Goal: Task Accomplishment & Management: Manage account settings

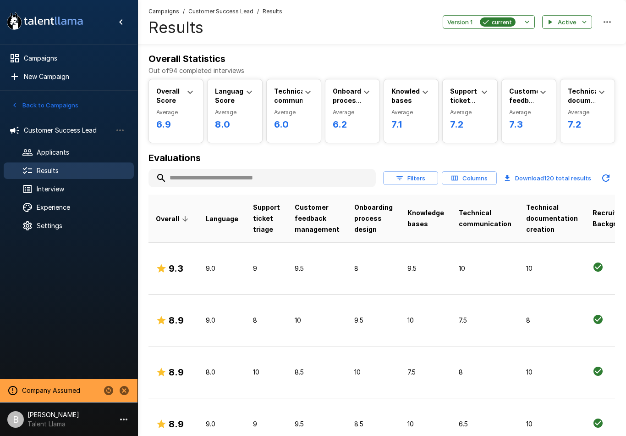
scroll to position [0, 17]
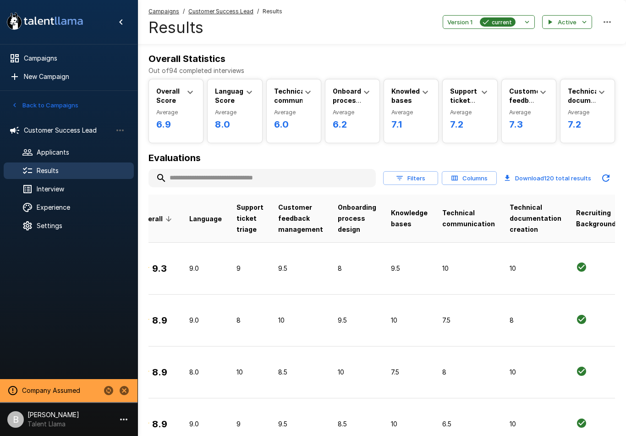
click at [44, 122] on div "Customer Success Lead" at bounding box center [69, 130] width 130 height 17
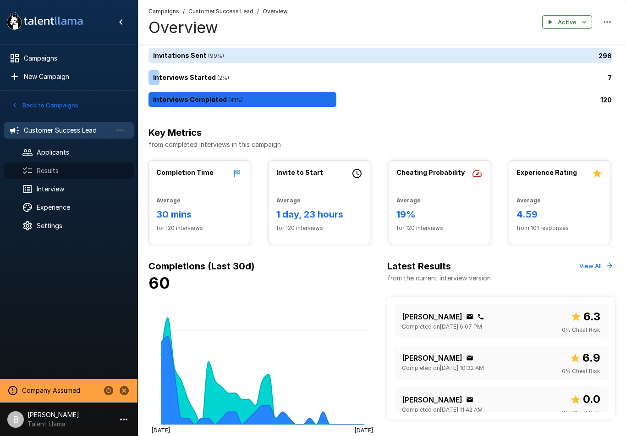
click at [52, 175] on div "Results" at bounding box center [69, 170] width 130 height 17
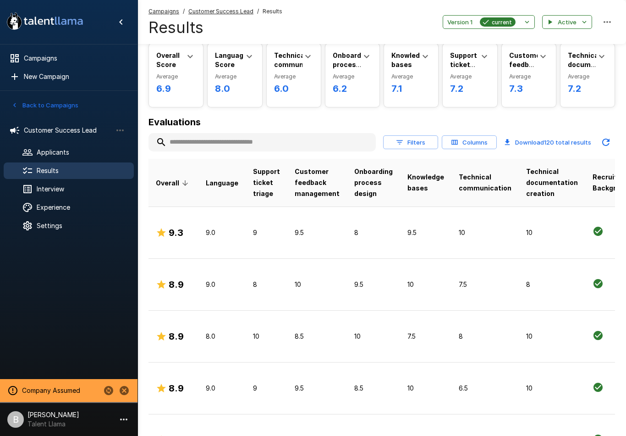
scroll to position [28, 0]
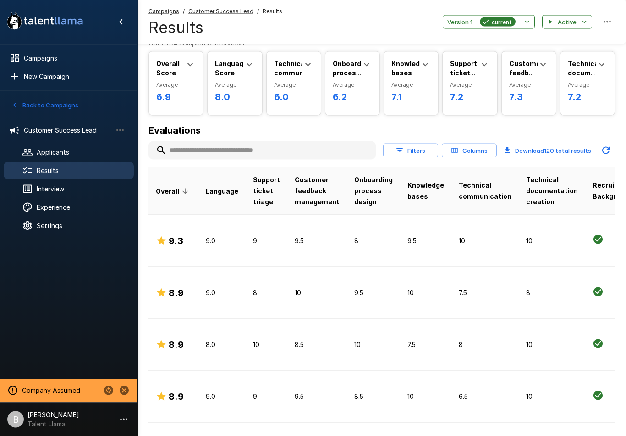
click at [404, 141] on div "Filters Columns Download 120 total results" at bounding box center [499, 150] width 232 height 18
click at [414, 149] on button "Filters" at bounding box center [410, 150] width 55 height 14
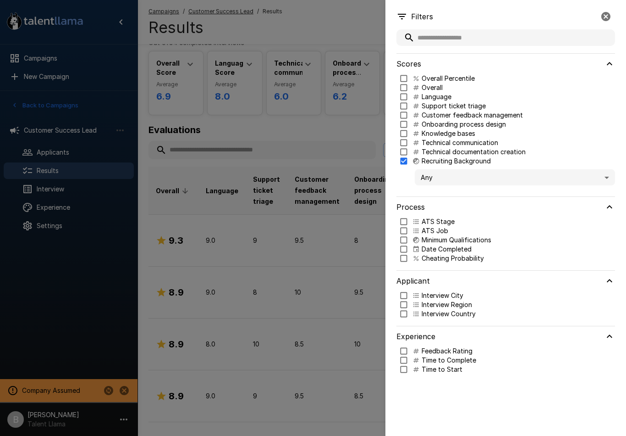
click at [439, 173] on body ".st0{fill:#FFFFFF;} .st1{fill:#76a4ed;} Campaigns New Campaign Active 2 Custome…" at bounding box center [313, 190] width 626 height 436
click at [440, 206] on span "Criteria Met" at bounding box center [515, 204] width 186 height 10
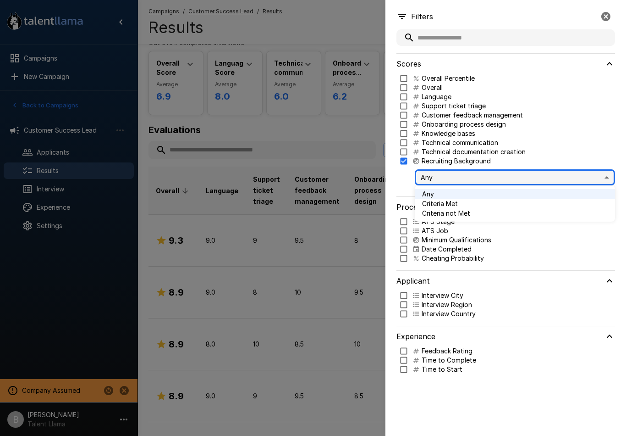
type input "****"
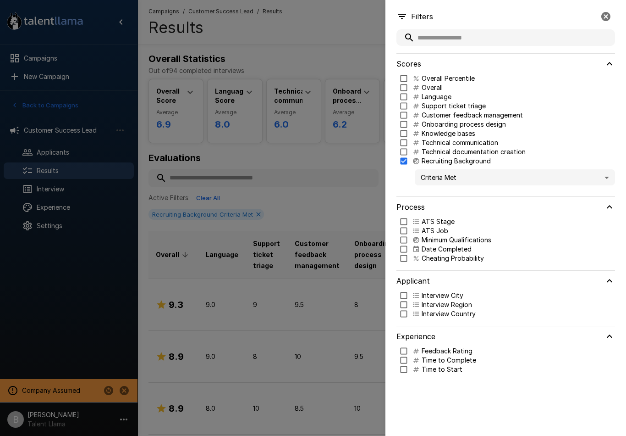
type input "***"
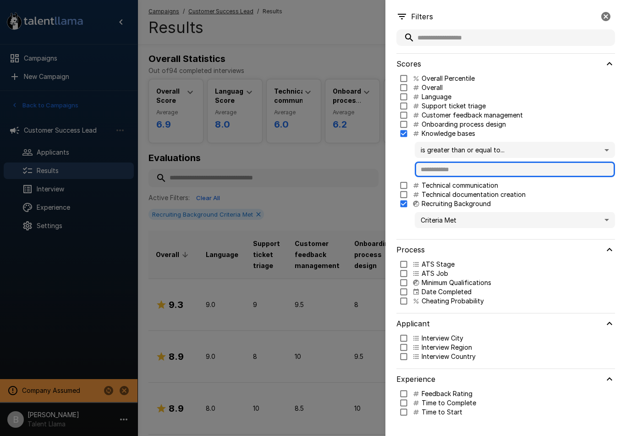
click at [454, 169] on input "text" at bounding box center [515, 169] width 200 height 16
type input "*"
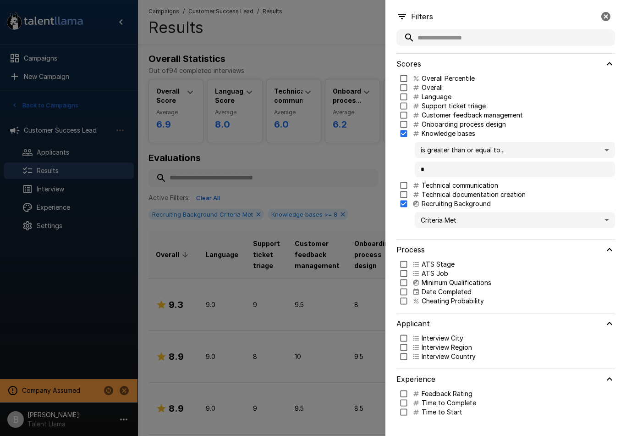
click at [335, 155] on div at bounding box center [313, 218] width 626 height 436
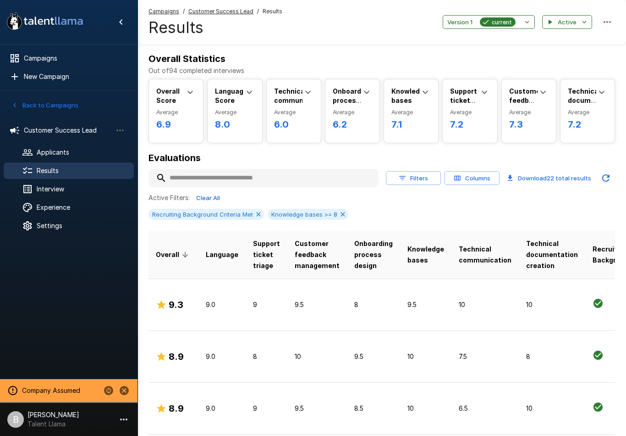
click at [218, 308] on td "9.0" at bounding box center [222, 304] width 47 height 52
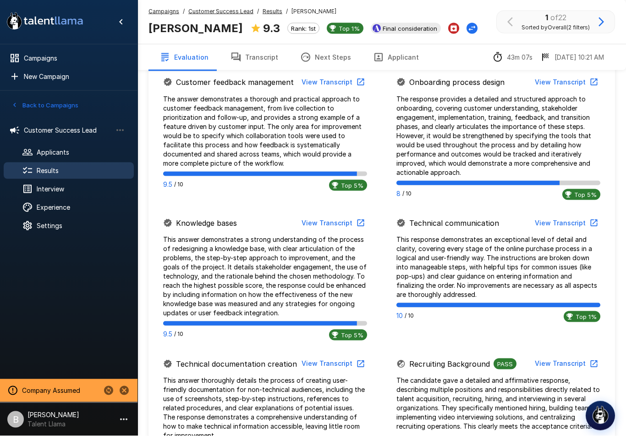
scroll to position [614, 0]
click at [437, 255] on p "This response demonstrates an exceptional level of detail and clarity, covering…" at bounding box center [499, 266] width 204 height 64
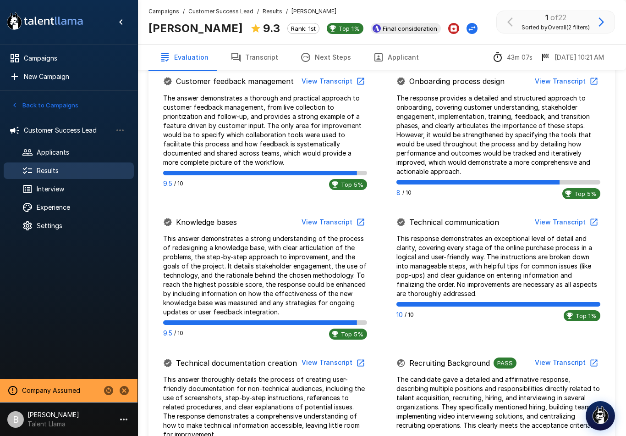
click at [561, 214] on button "View Transcript" at bounding box center [565, 222] width 69 height 17
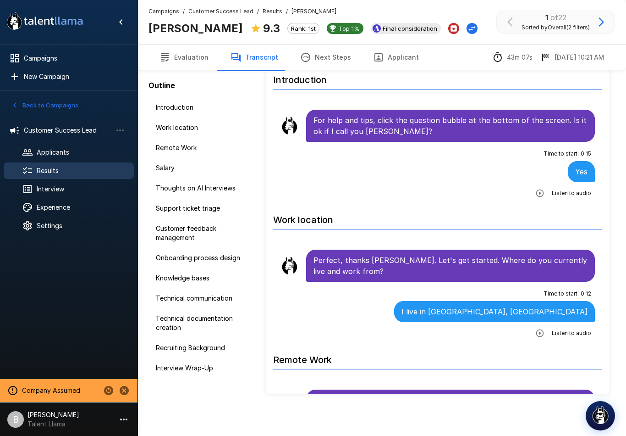
click at [161, 282] on span "Knowledge bases" at bounding box center [202, 277] width 92 height 9
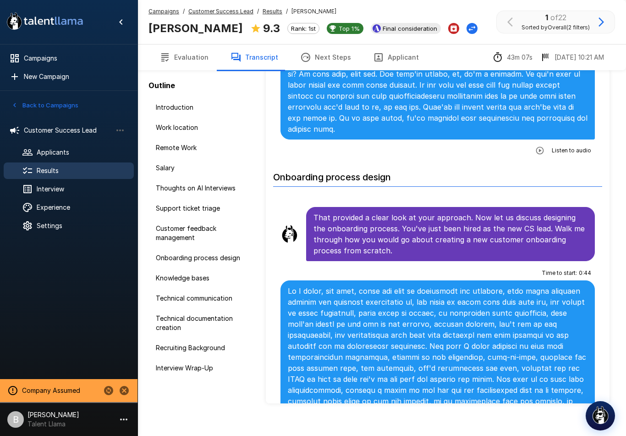
scroll to position [3125, 0]
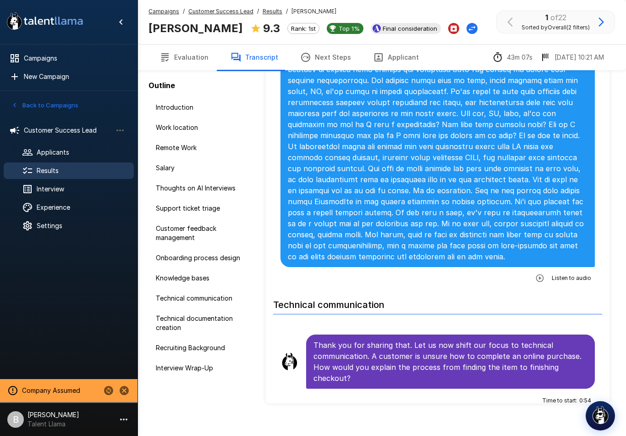
scroll to position [3468, 0]
click at [189, 49] on button "Evaluation" at bounding box center [184, 57] width 71 height 26
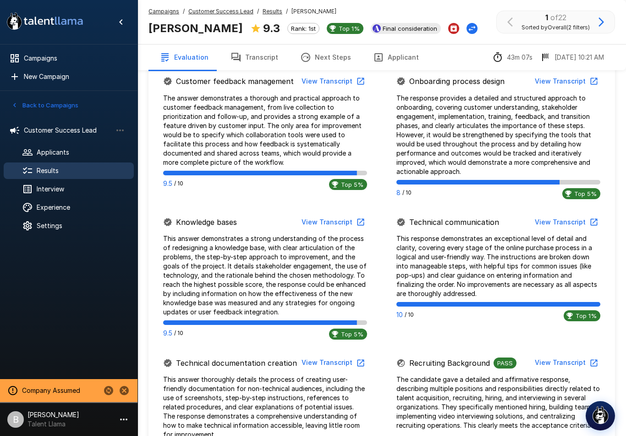
click at [37, 196] on div "Interview" at bounding box center [69, 189] width 130 height 17
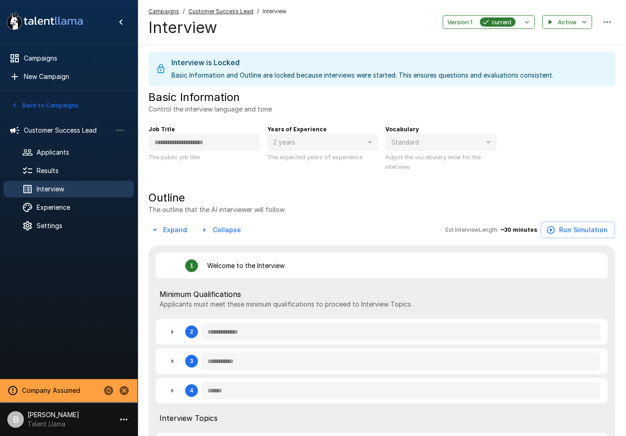
type textarea "*"
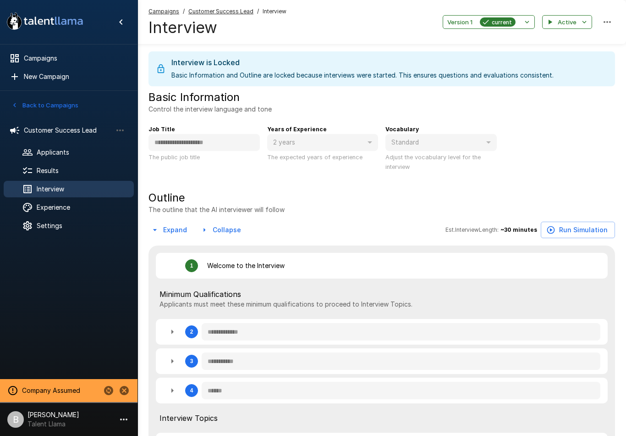
type textarea "*"
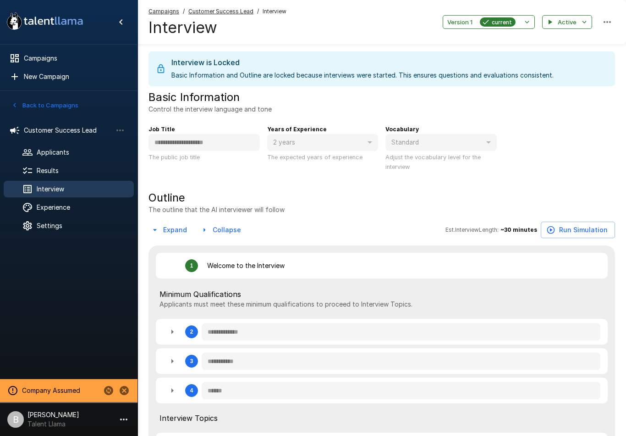
type textarea "*"
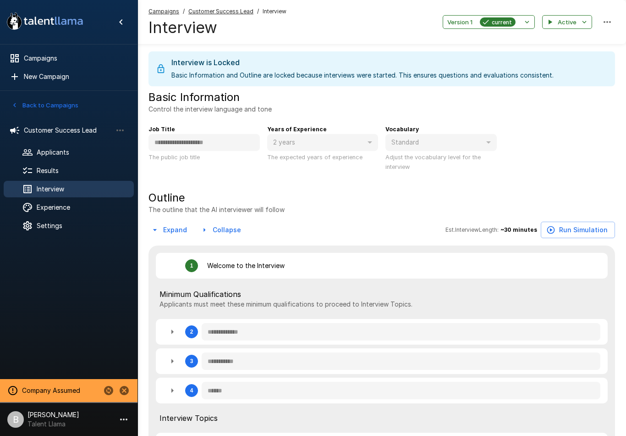
type textarea "*"
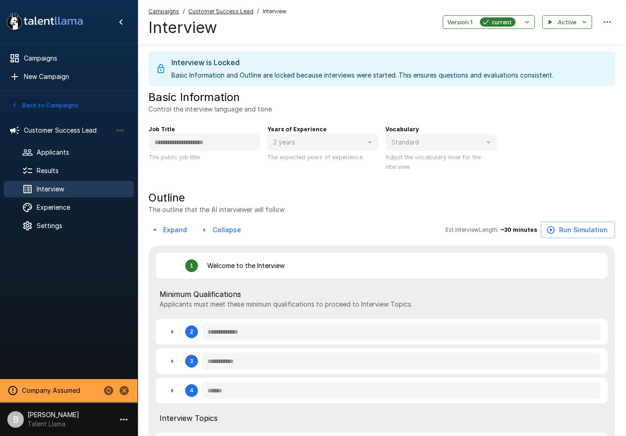
type textarea "*"
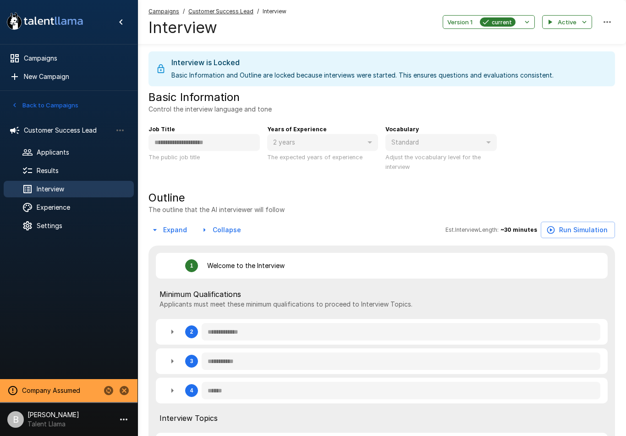
type textarea "*"
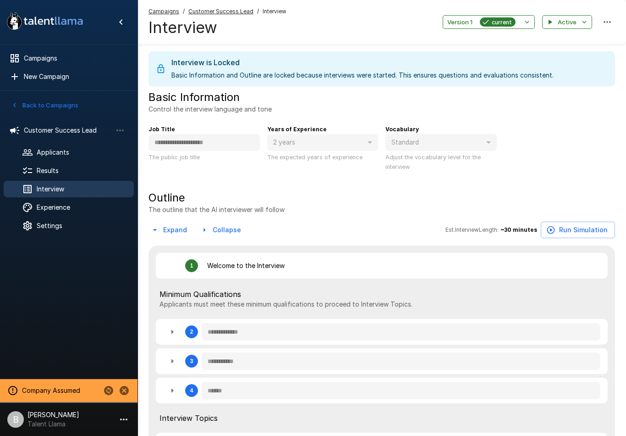
type textarea "*"
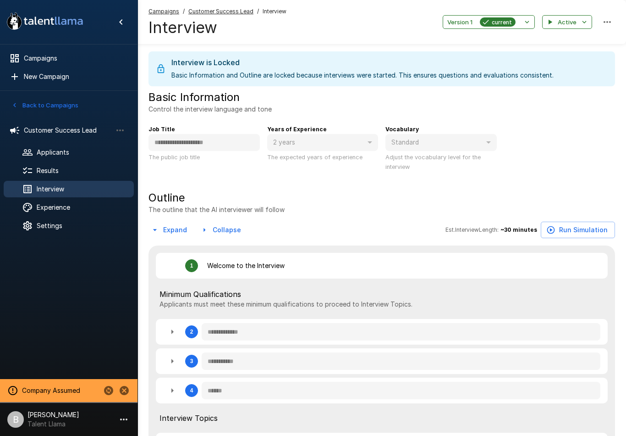
type textarea "*"
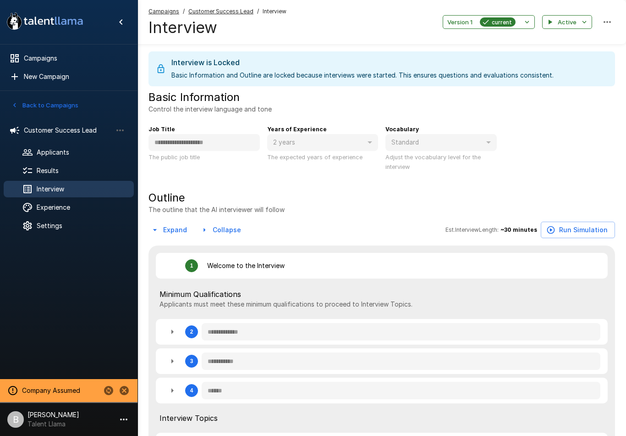
type textarea "*"
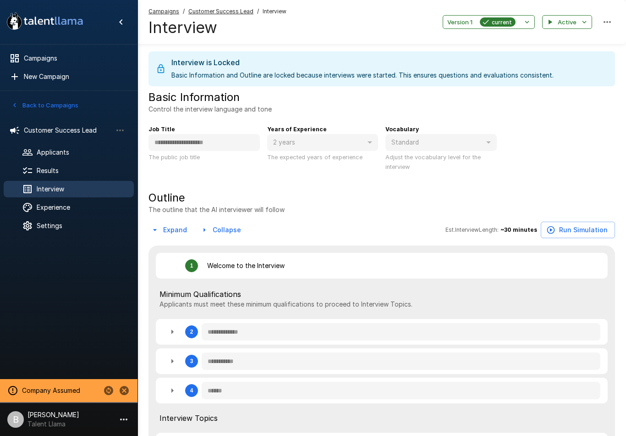
type textarea "*"
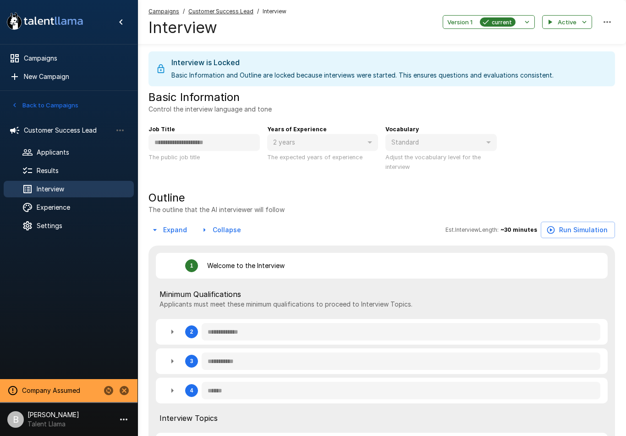
type textarea "*"
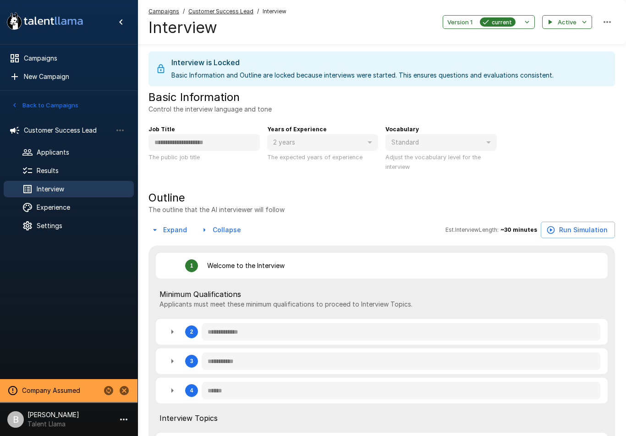
type textarea "*"
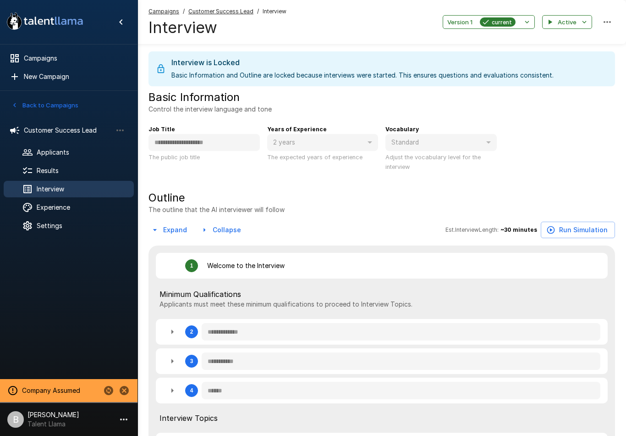
type textarea "*"
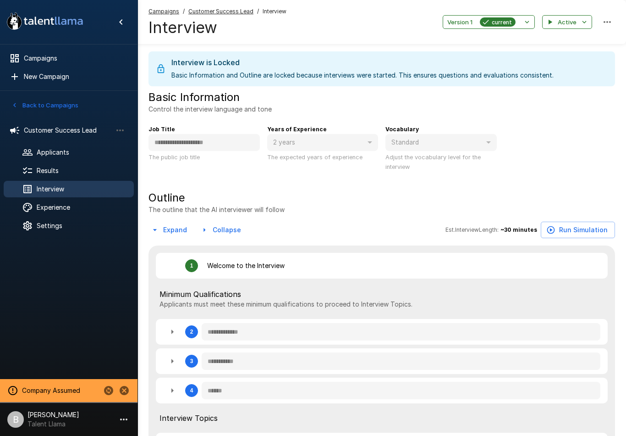
type textarea "*"
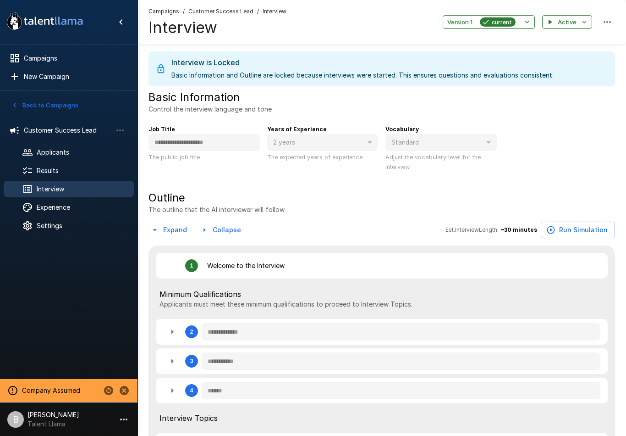
type textarea "*"
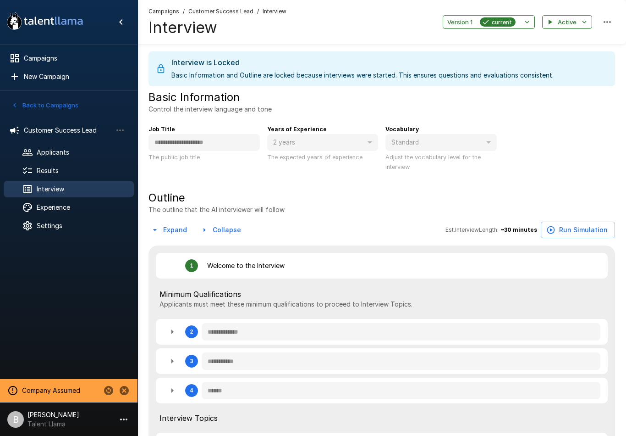
type textarea "*"
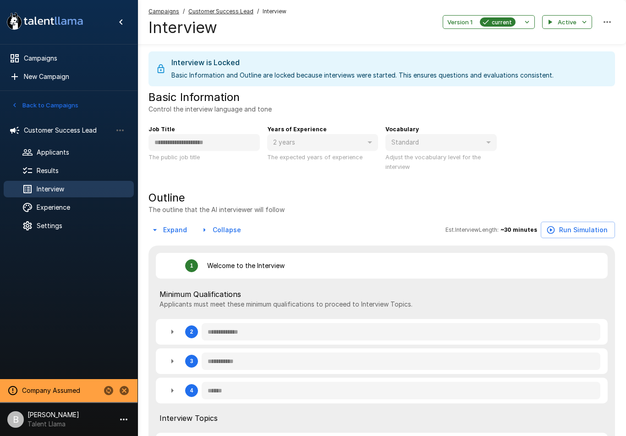
type textarea "*"
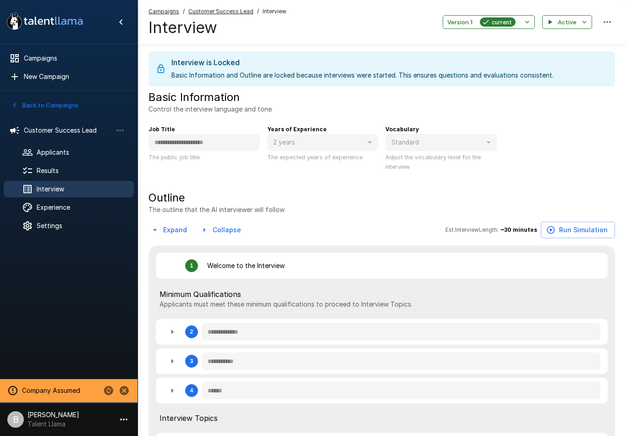
type textarea "*"
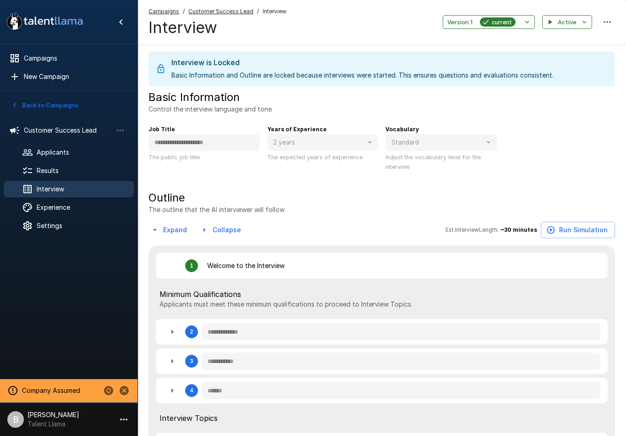
type textarea "*"
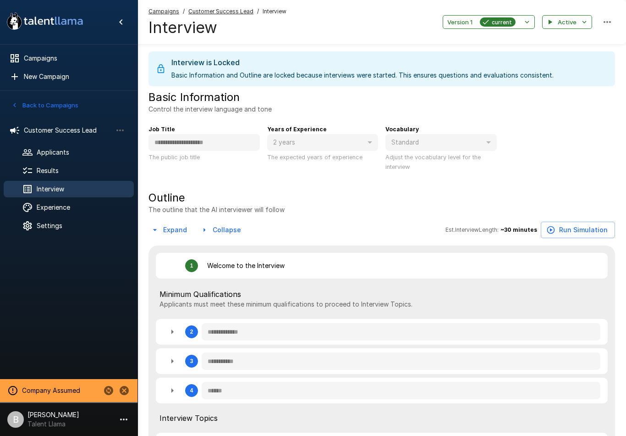
type textarea "*"
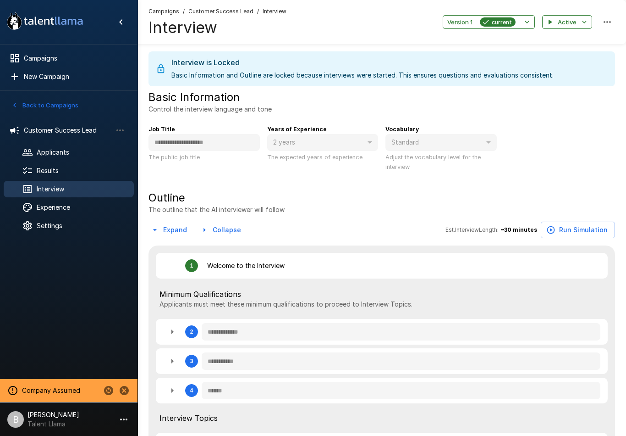
type textarea "*"
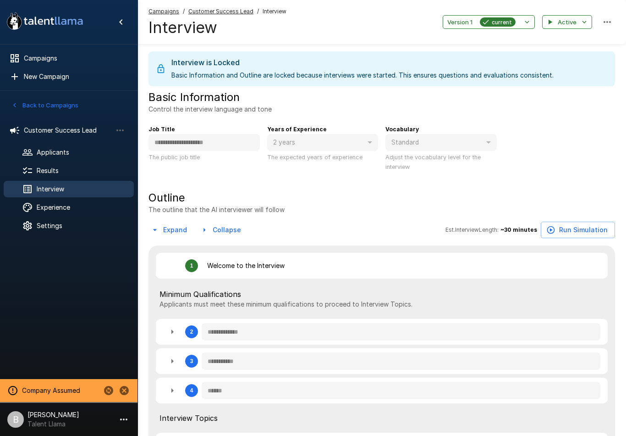
type textarea "*"
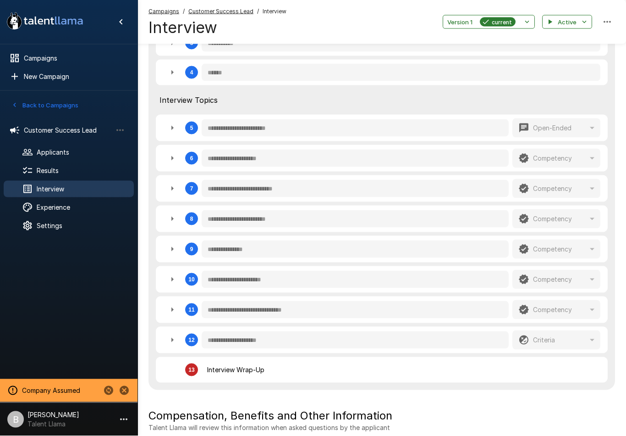
scroll to position [318, 0]
click at [175, 190] on icon "button" at bounding box center [172, 188] width 11 height 11
type textarea "*"
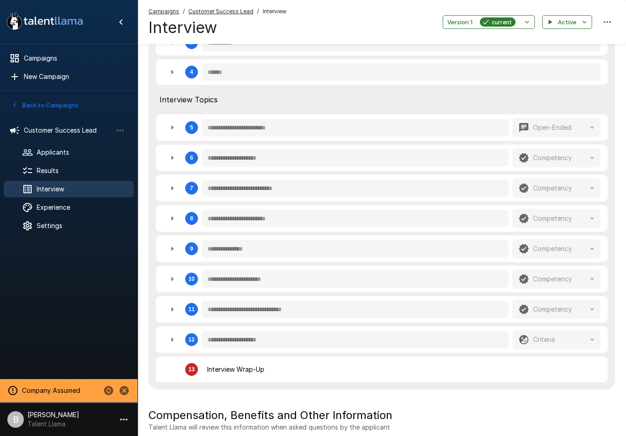
type textarea "*"
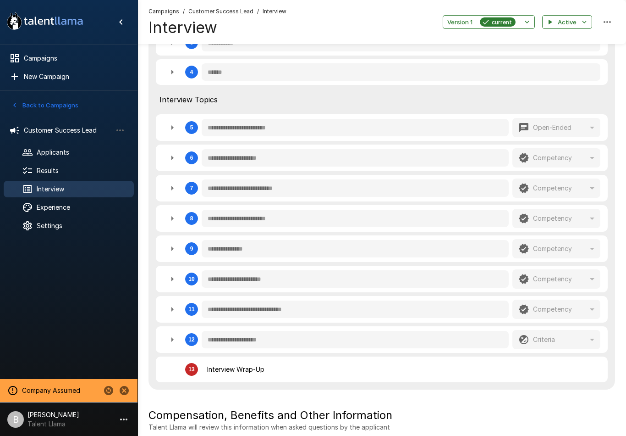
type textarea "*"
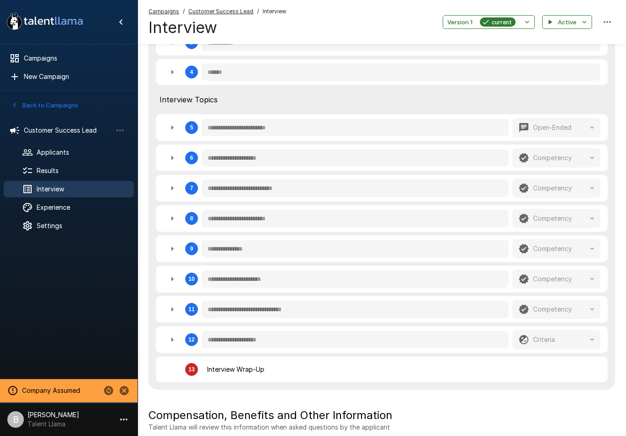
type textarea "*"
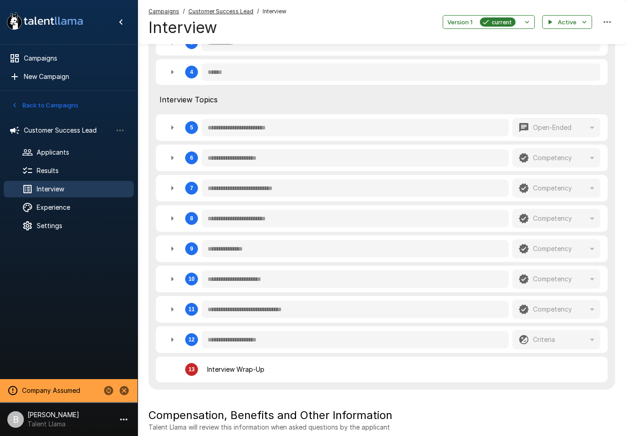
type textarea "*"
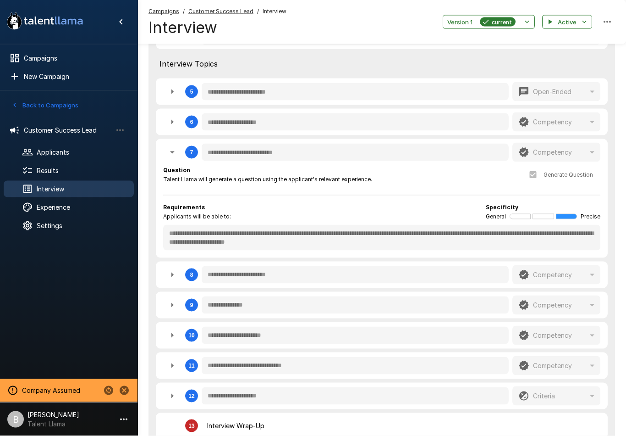
scroll to position [354, 0]
click at [44, 173] on span "Results" at bounding box center [82, 170] width 90 height 9
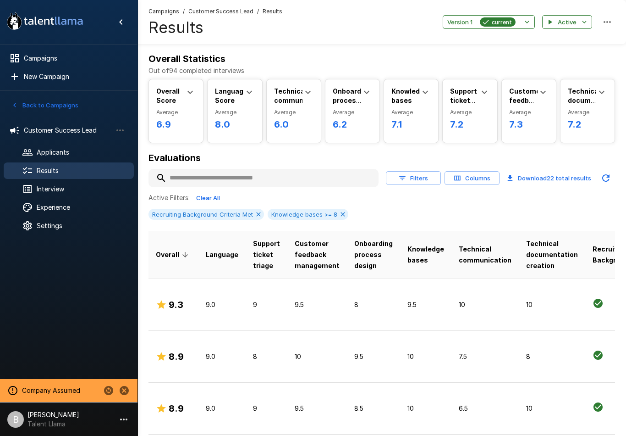
click at [35, 133] on span "Customer Success Lead" at bounding box center [68, 130] width 88 height 9
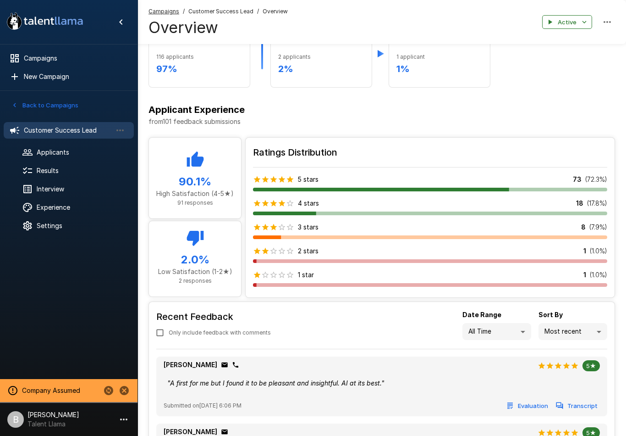
scroll to position [537, 0]
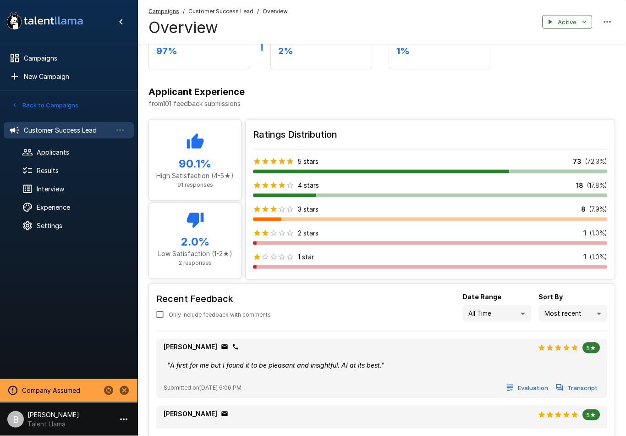
click at [69, 181] on div "Interview" at bounding box center [69, 189] width 130 height 17
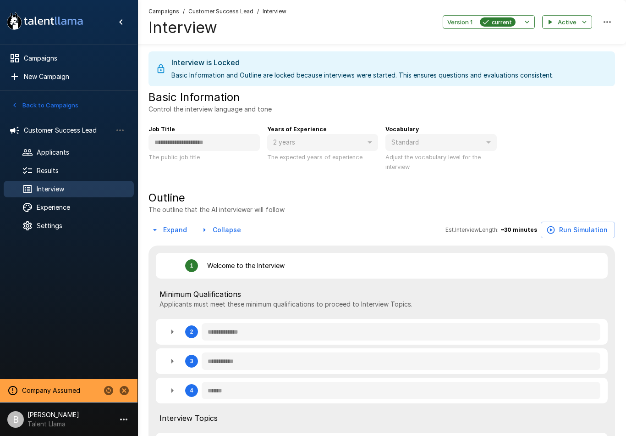
type textarea "*"
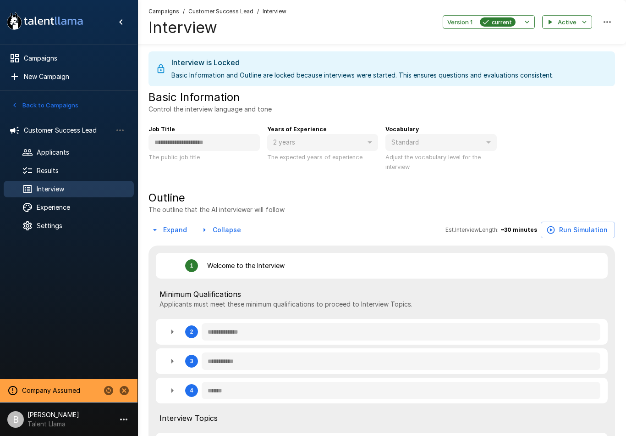
type textarea "*"
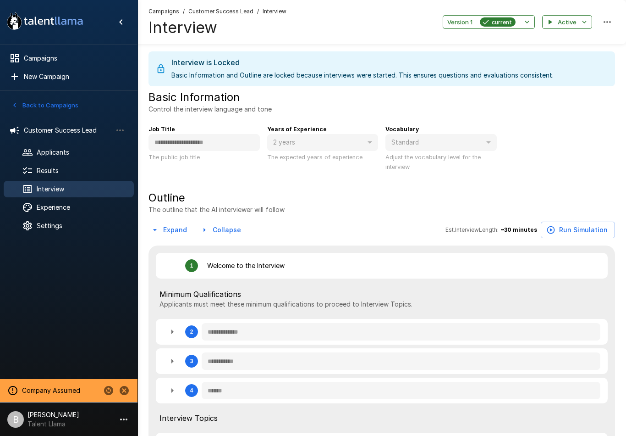
type textarea "*"
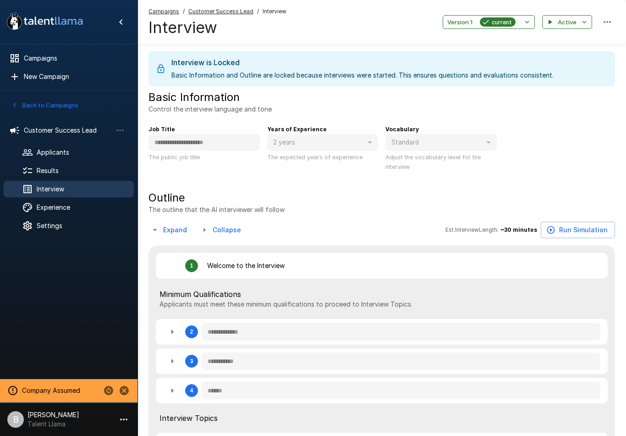
type textarea "*"
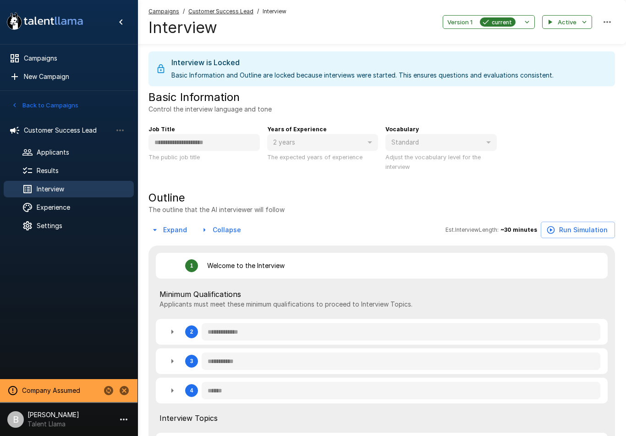
type textarea "*"
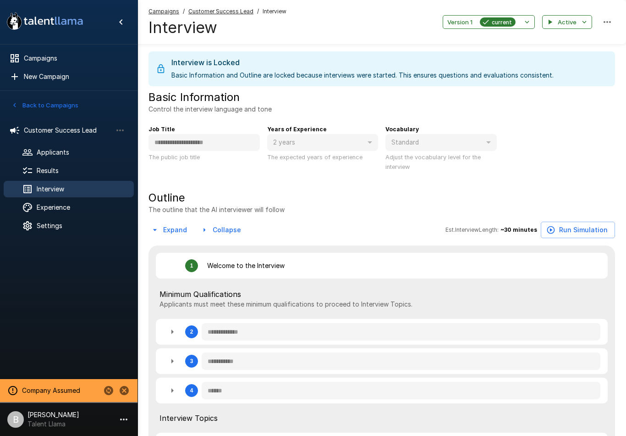
type textarea "*"
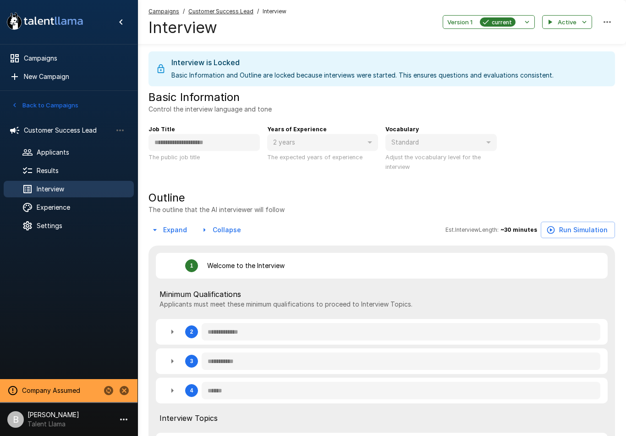
type textarea "*"
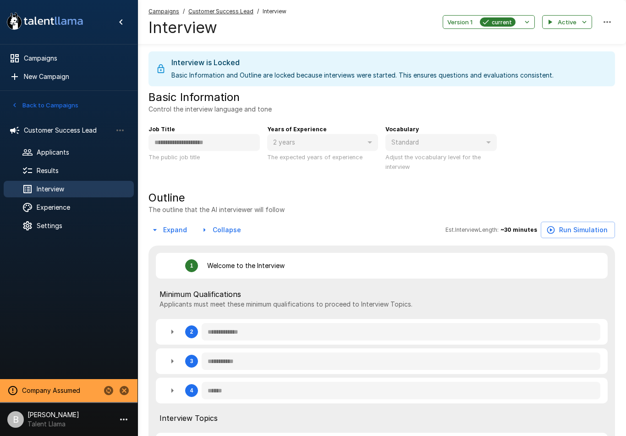
type textarea "*"
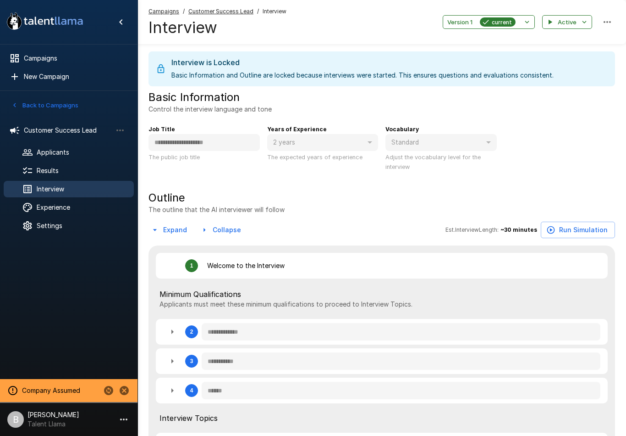
type textarea "*"
click at [87, 166] on div "Results" at bounding box center [69, 170] width 130 height 17
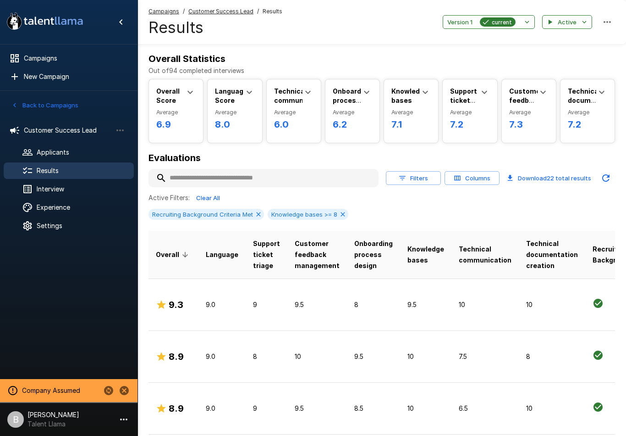
click at [88, 190] on span "Interview" at bounding box center [82, 188] width 90 height 9
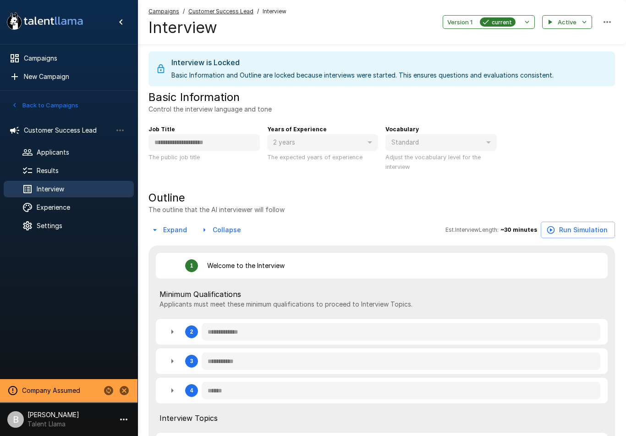
type textarea "*"
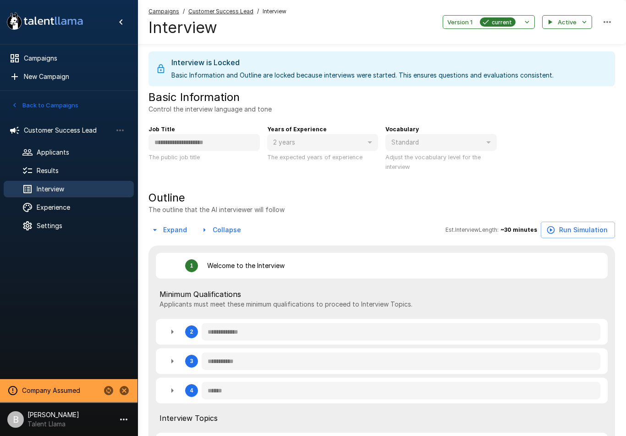
type textarea "*"
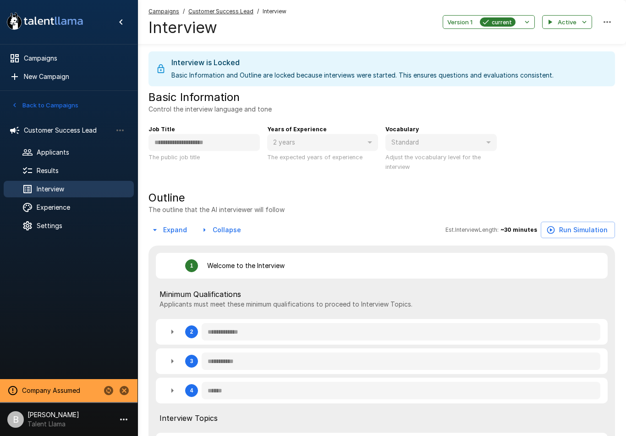
type textarea "*"
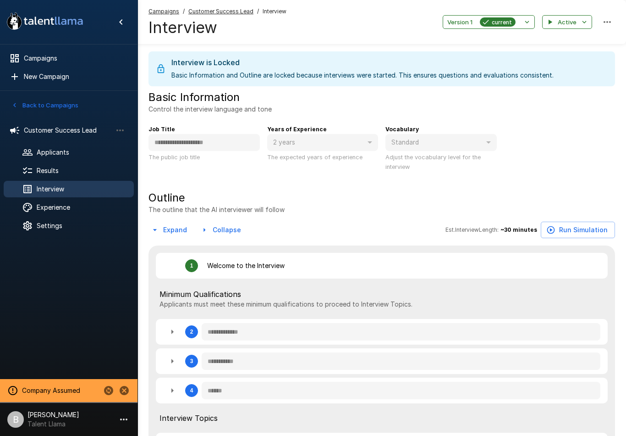
type textarea "*"
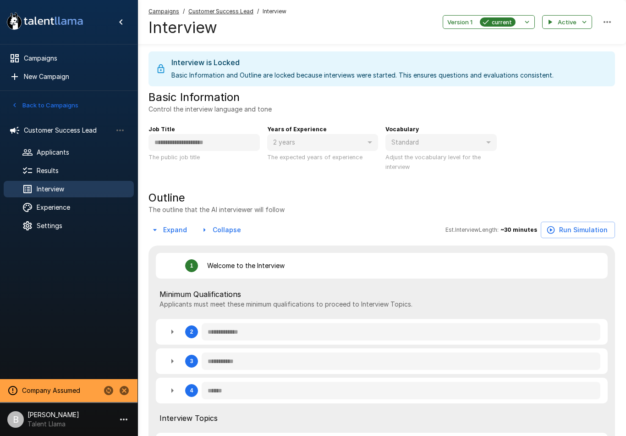
type textarea "*"
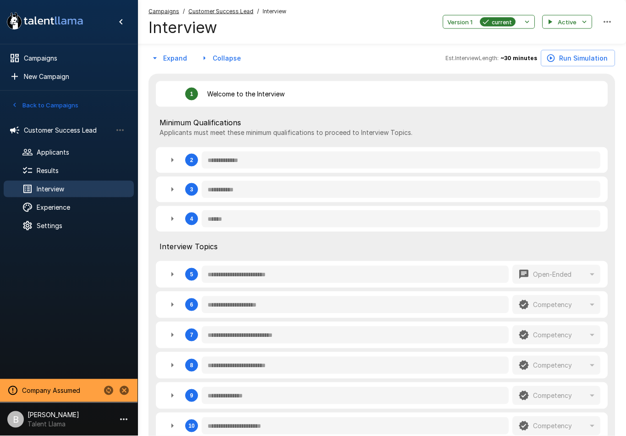
scroll to position [171, 0]
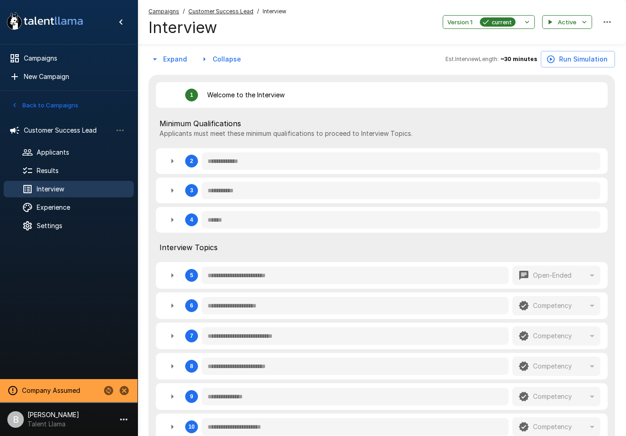
click at [173, 190] on icon "button" at bounding box center [173, 190] width 2 height 5
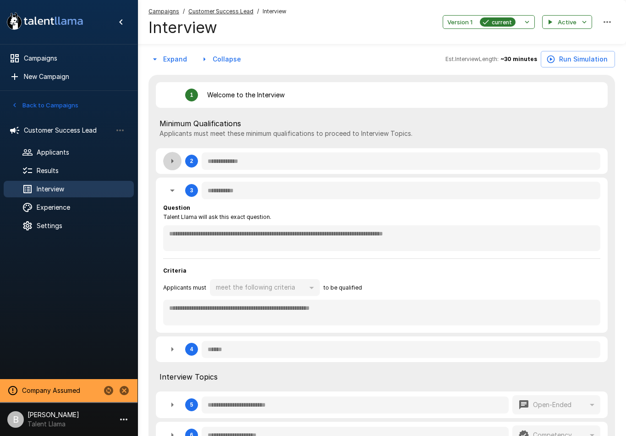
click at [177, 164] on icon "button" at bounding box center [172, 160] width 11 height 11
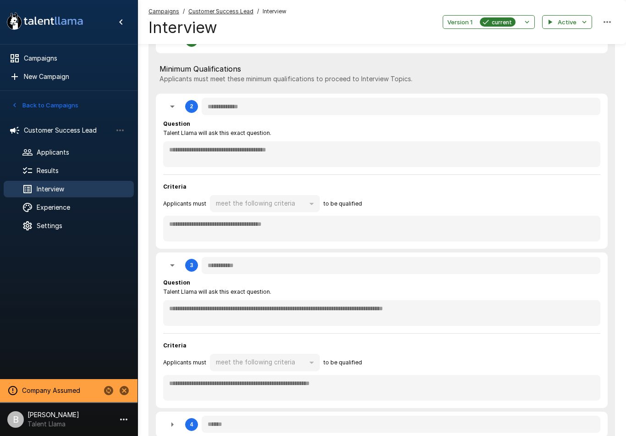
scroll to position [225, 0]
click at [172, 111] on icon "button" at bounding box center [172, 106] width 11 height 11
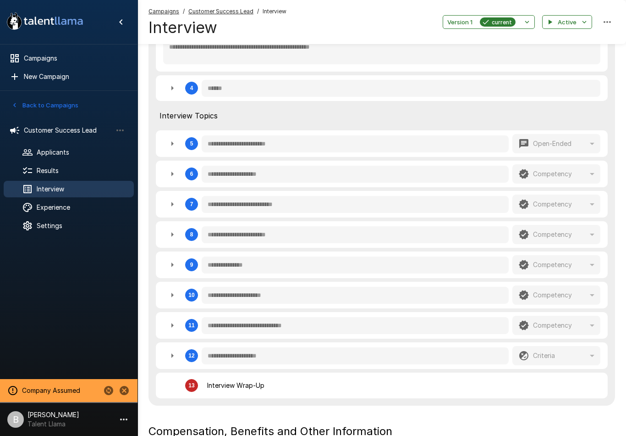
scroll to position [432, 0]
click at [172, 179] on button "button" at bounding box center [172, 174] width 18 height 18
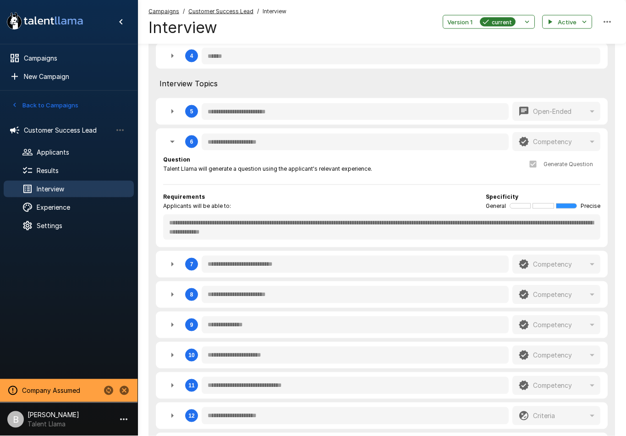
scroll to position [465, 0]
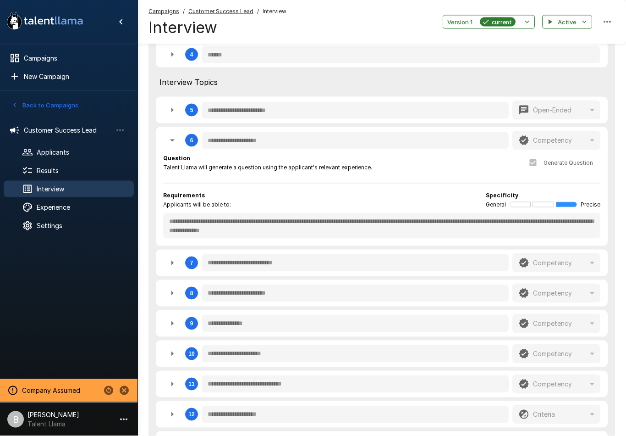
click at [89, 166] on span "Results" at bounding box center [82, 170] width 90 height 9
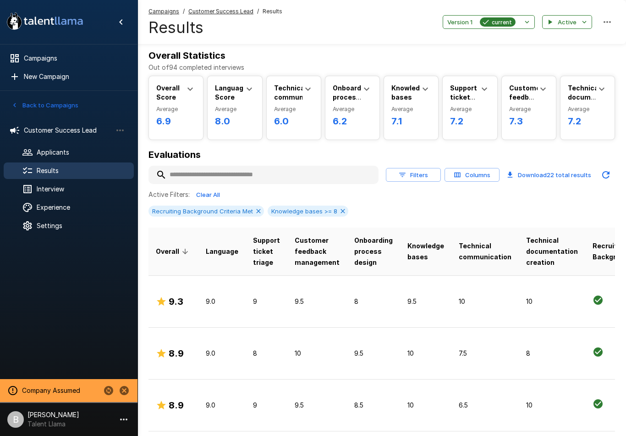
scroll to position [3, 0]
click at [112, 223] on span "Settings" at bounding box center [82, 225] width 90 height 9
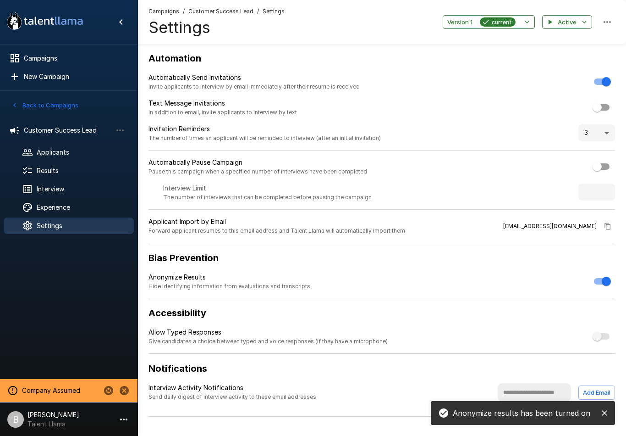
click at [68, 171] on span "Results" at bounding box center [82, 170] width 90 height 9
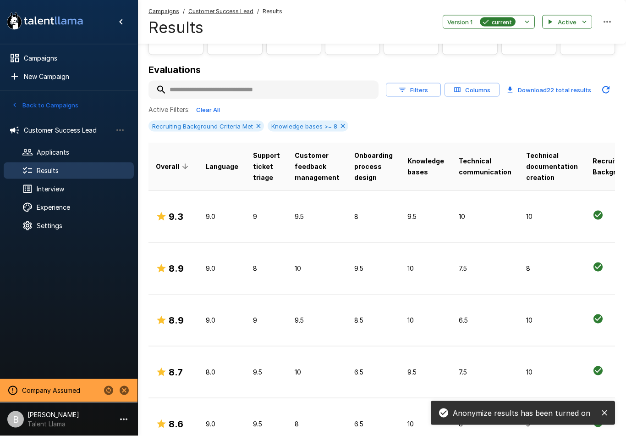
scroll to position [89, 0]
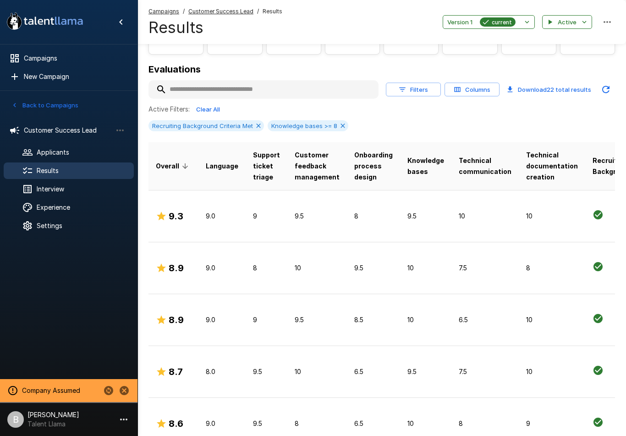
click at [222, 223] on td "9.0" at bounding box center [222, 216] width 47 height 52
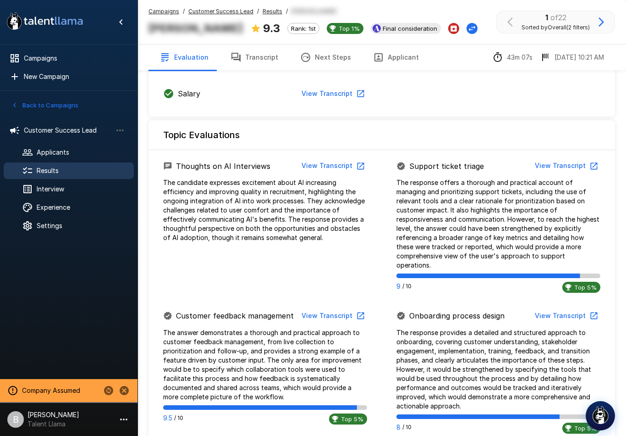
scroll to position [388, 0]
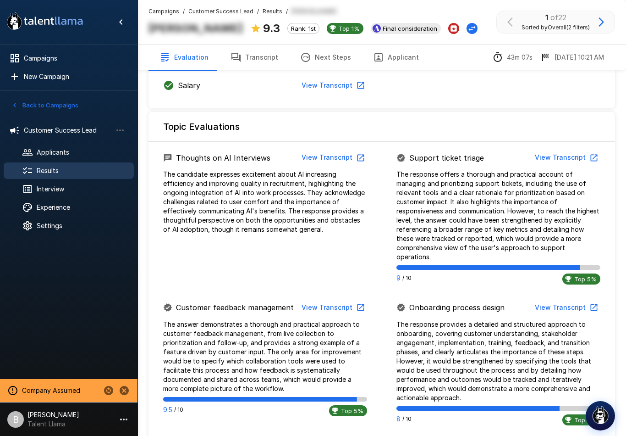
click at [568, 161] on button "View Transcript" at bounding box center [565, 157] width 69 height 17
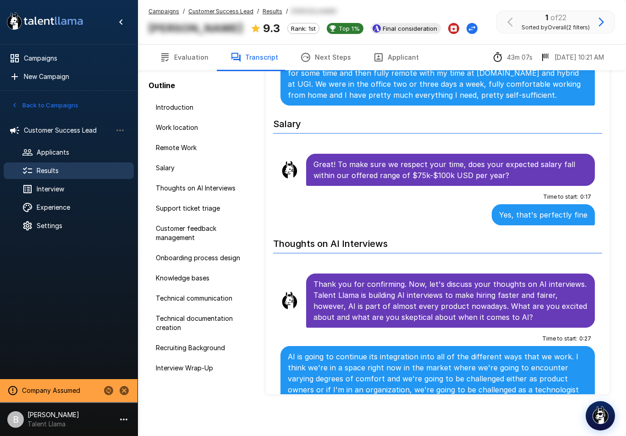
scroll to position [377, 0]
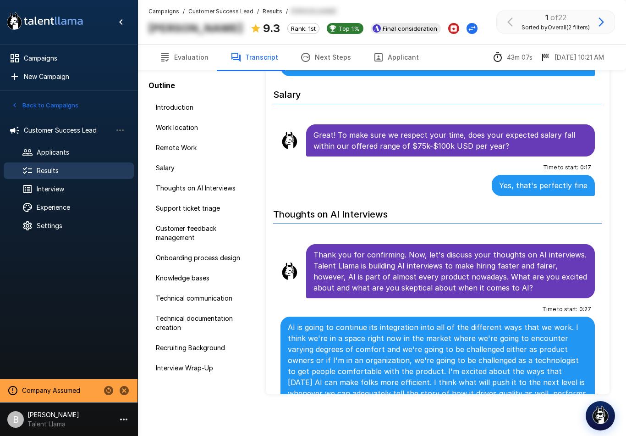
click at [468, 29] on icon "Change Stage" at bounding box center [472, 28] width 9 height 9
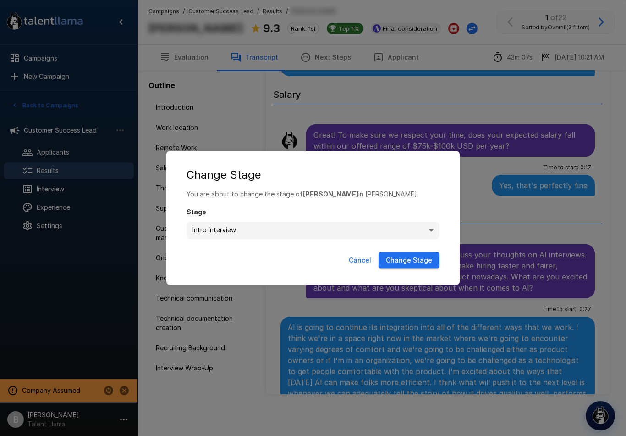
click at [365, 263] on button "Cancel" at bounding box center [360, 260] width 30 height 17
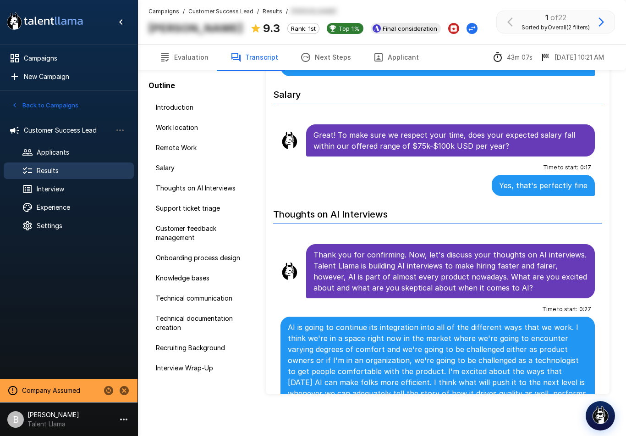
click at [598, 24] on icon "button" at bounding box center [601, 22] width 11 height 11
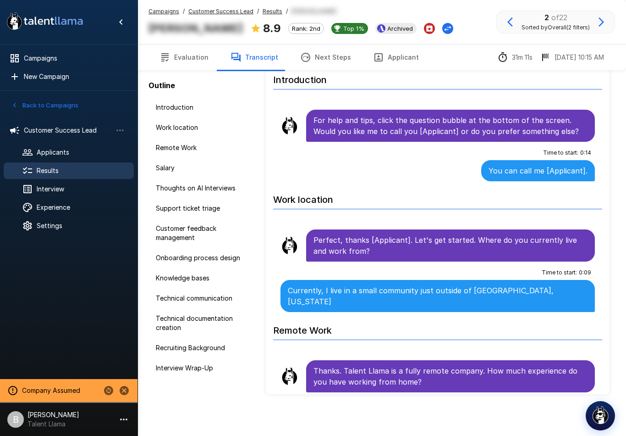
click at [184, 50] on button "Evaluation" at bounding box center [184, 57] width 71 height 26
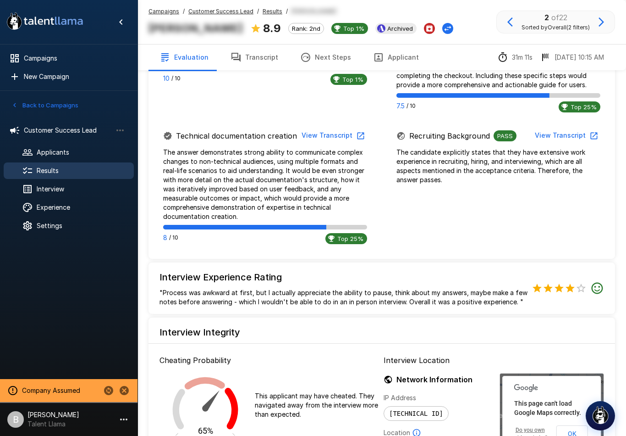
scroll to position [926, 0]
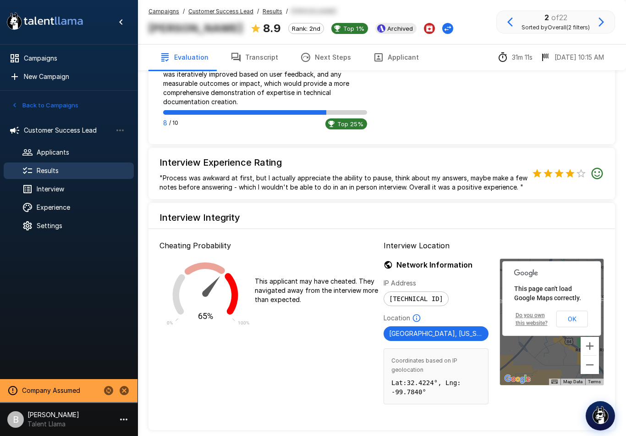
click at [86, 204] on span "Experience" at bounding box center [82, 207] width 90 height 9
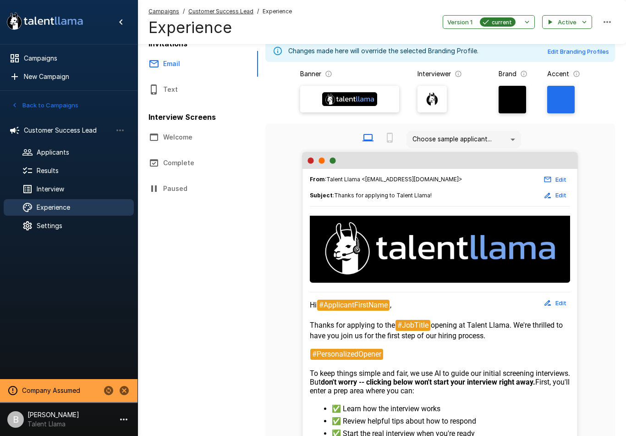
scroll to position [11, 0]
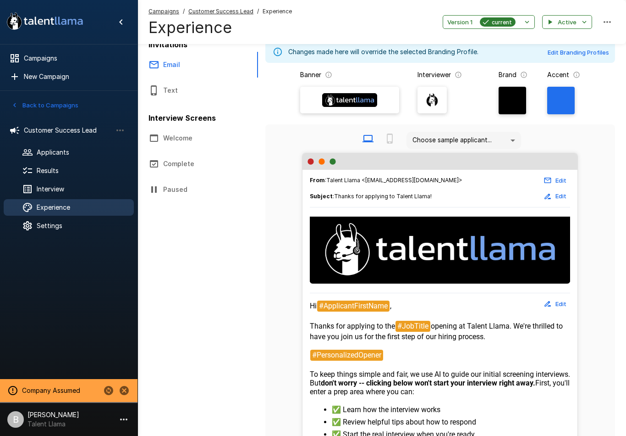
click at [178, 143] on button "Welcome" at bounding box center [198, 138] width 121 height 26
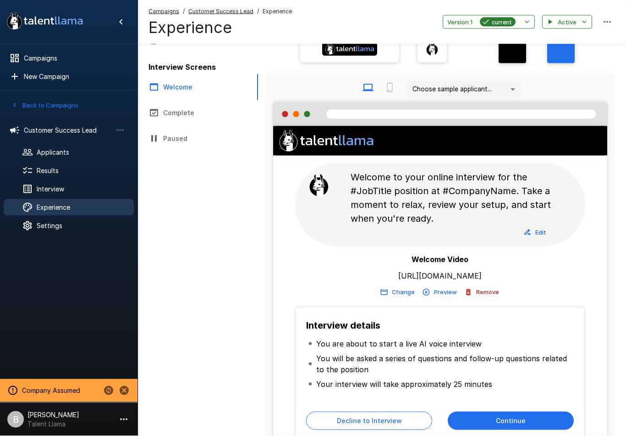
scroll to position [99, 0]
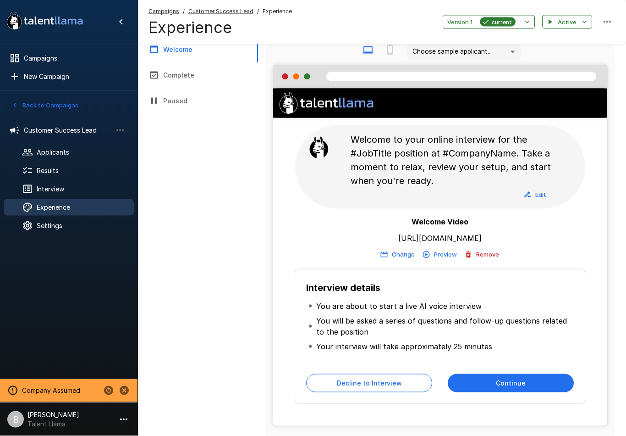
click at [447, 247] on button "Preview" at bounding box center [440, 254] width 39 height 14
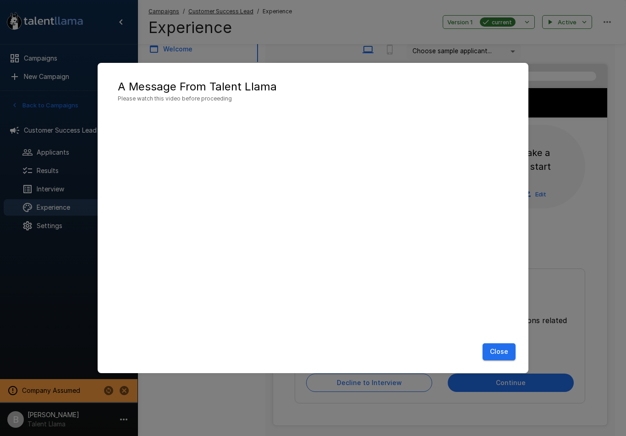
click at [502, 359] on button "Close" at bounding box center [499, 351] width 33 height 17
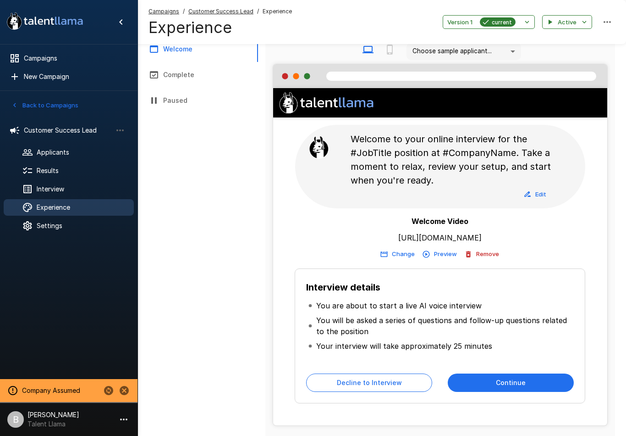
click at [74, 175] on span "Results" at bounding box center [82, 170] width 90 height 9
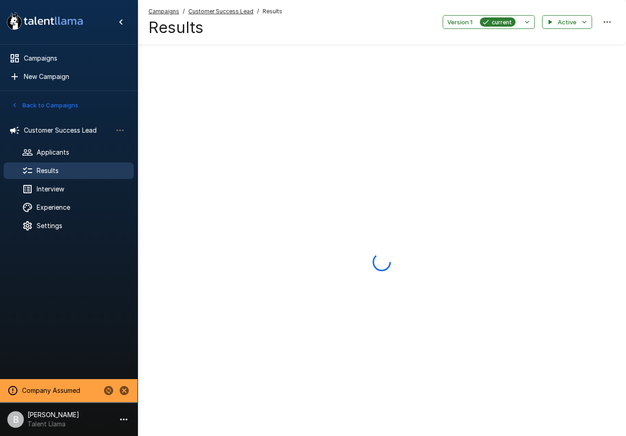
click at [83, 131] on span "Customer Success Lead" at bounding box center [68, 130] width 88 height 9
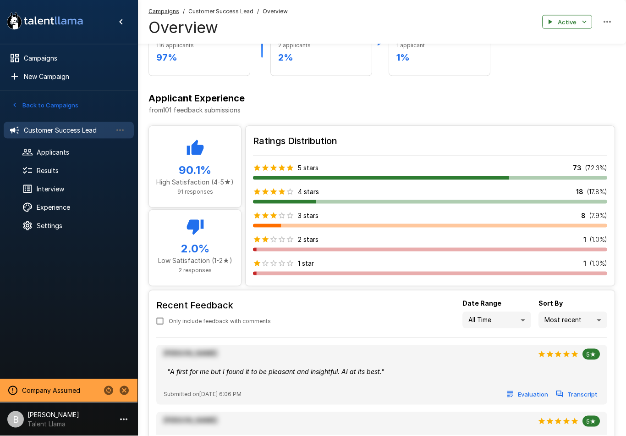
scroll to position [531, 0]
click at [74, 213] on div "Experience" at bounding box center [69, 207] width 130 height 17
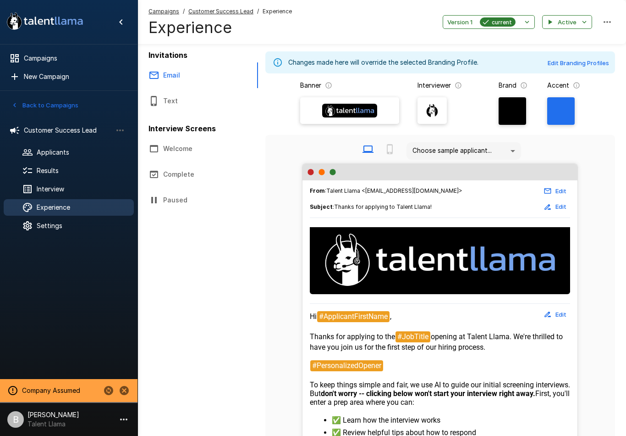
click at [170, 91] on button "Text" at bounding box center [198, 101] width 121 height 26
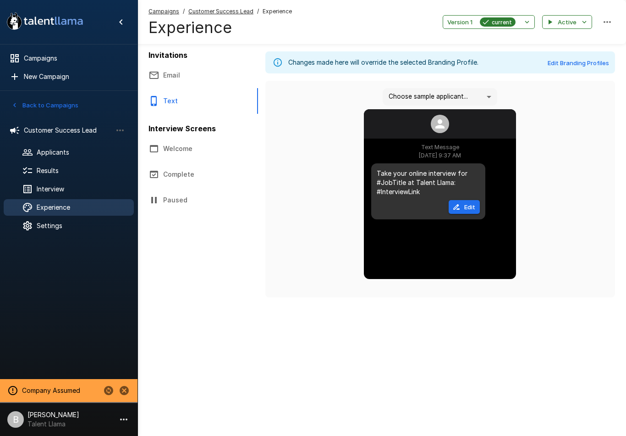
click at [63, 171] on span "Results" at bounding box center [82, 170] width 90 height 9
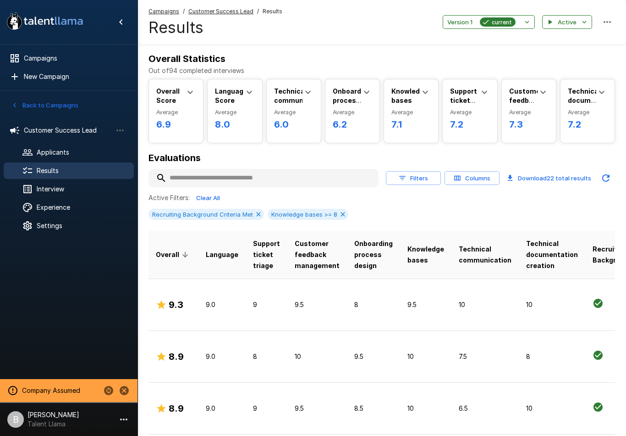
click at [422, 171] on button "Filters" at bounding box center [413, 178] width 55 height 14
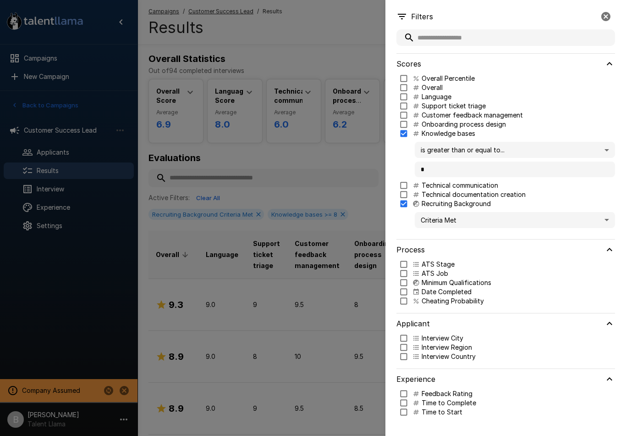
click at [326, 306] on div at bounding box center [313, 218] width 626 height 436
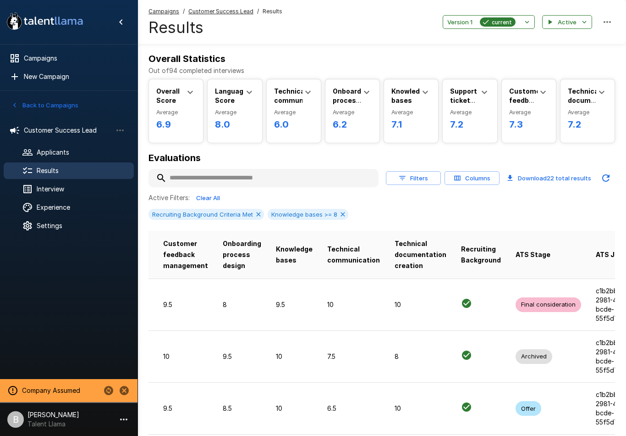
scroll to position [0, 134]
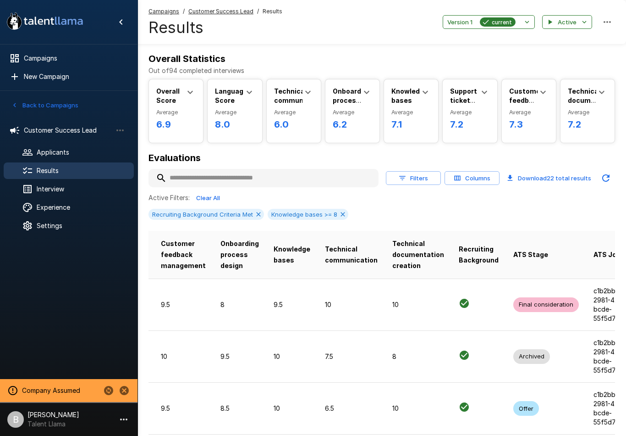
click at [358, 304] on p "10" at bounding box center [351, 304] width 53 height 9
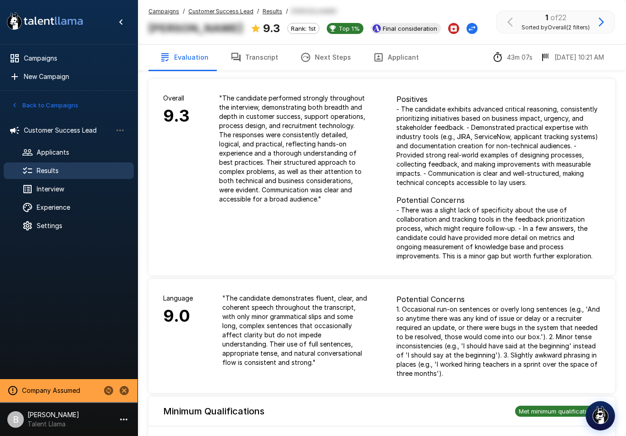
click at [50, 172] on span "Results" at bounding box center [82, 170] width 90 height 9
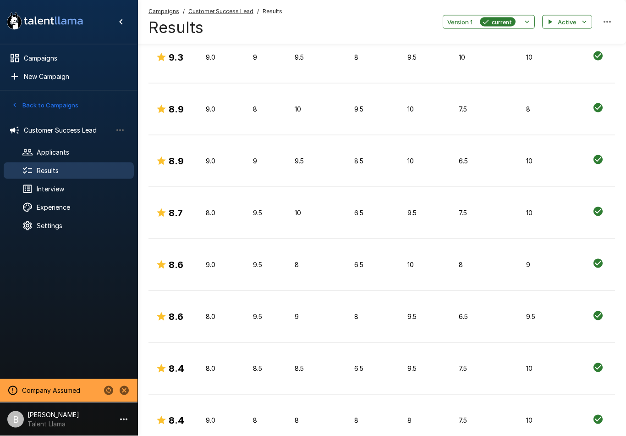
scroll to position [259, 0]
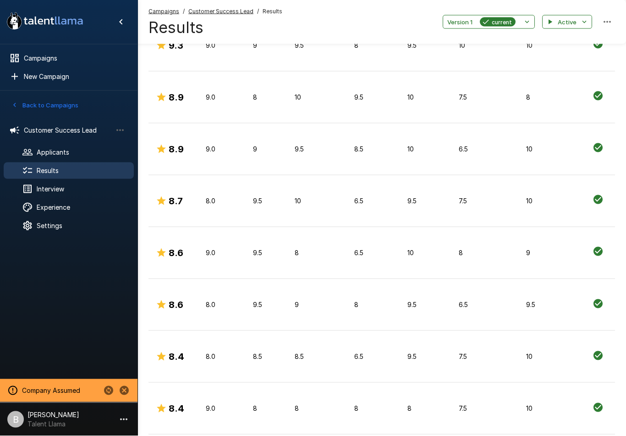
click at [192, 156] on td "8.9" at bounding box center [174, 149] width 50 height 52
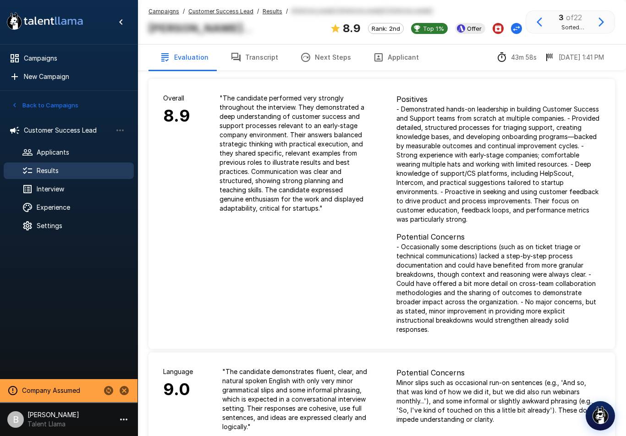
click at [512, 27] on icon "Change Stage" at bounding box center [516, 28] width 9 height 9
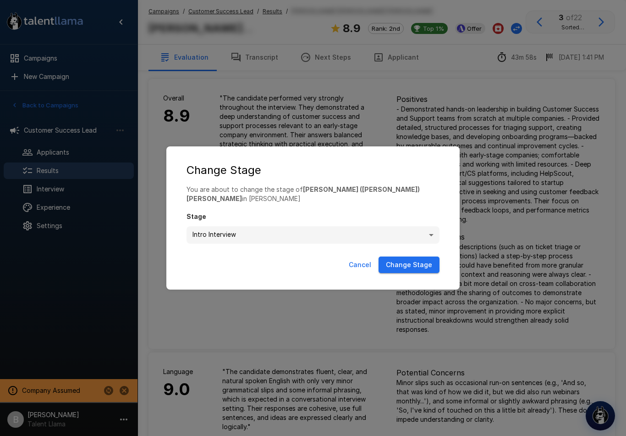
click at [254, 112] on div "**********" at bounding box center [313, 218] width 626 height 436
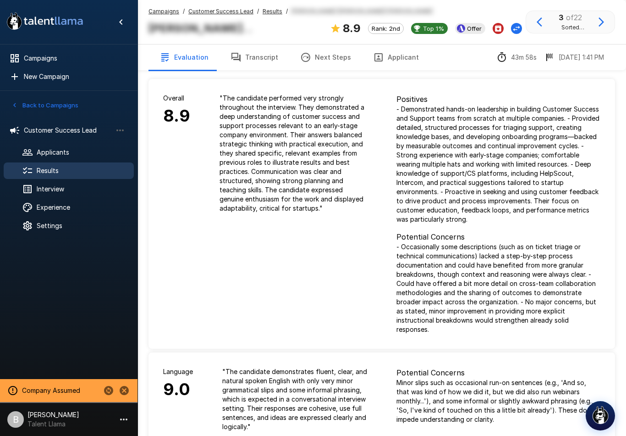
click at [276, 12] on u "Results" at bounding box center [273, 11] width 20 height 7
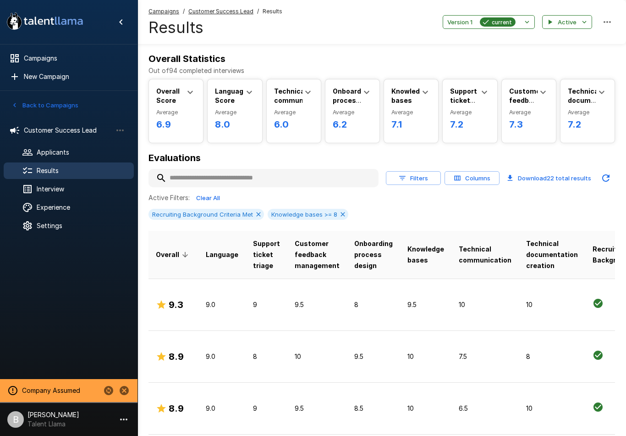
click at [90, 129] on span "Customer Success Lead" at bounding box center [68, 130] width 88 height 9
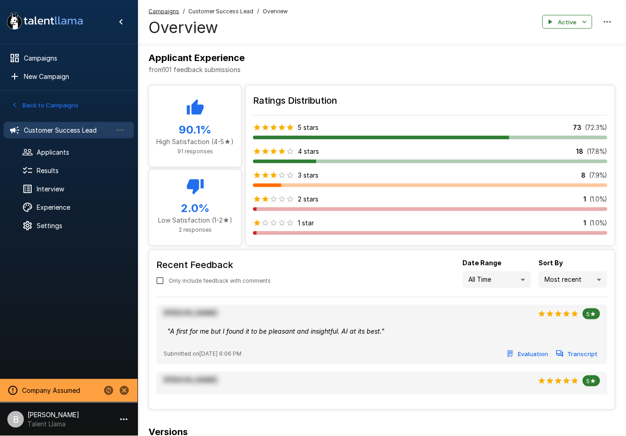
scroll to position [571, 0]
click at [70, 160] on div "Applicants" at bounding box center [69, 152] width 130 height 17
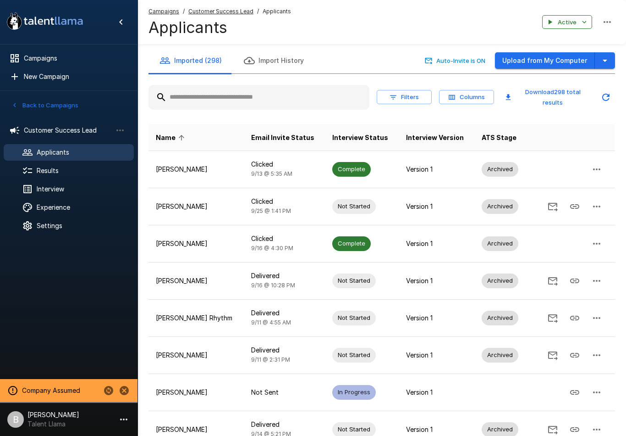
click at [78, 166] on span "Results" at bounding box center [82, 170] width 90 height 9
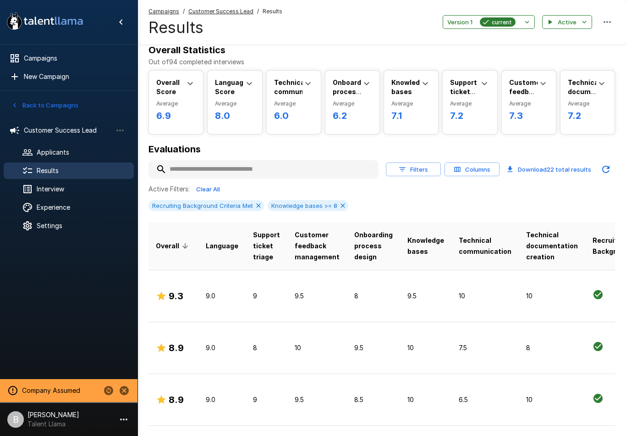
scroll to position [6, 0]
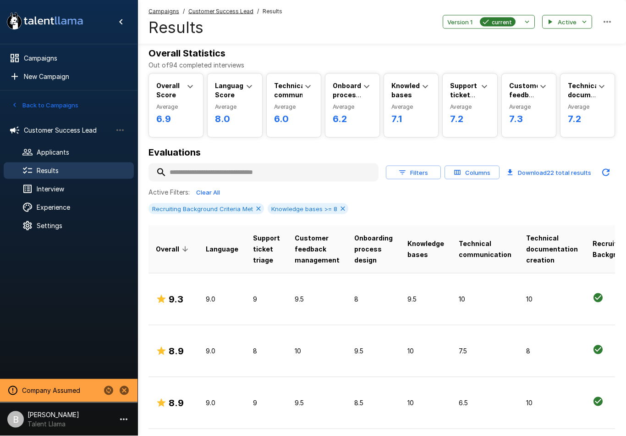
click at [326, 286] on td "9.5" at bounding box center [318, 299] width 60 height 52
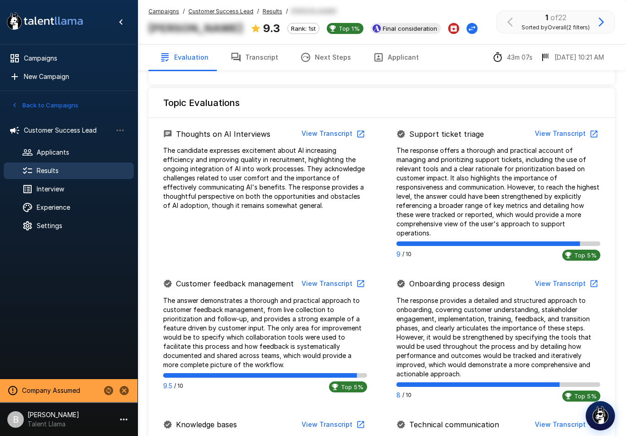
scroll to position [410, 0]
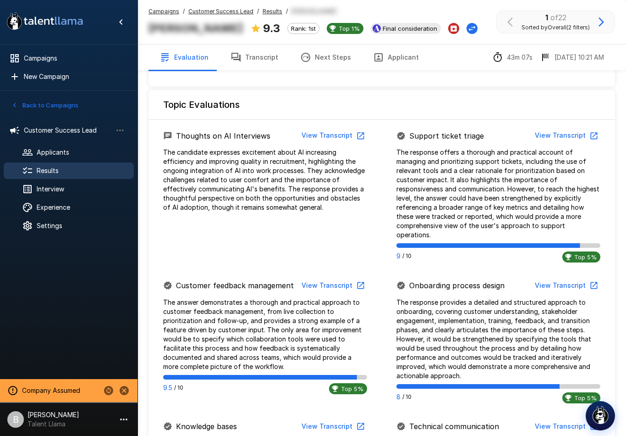
click at [565, 137] on button "View Transcript" at bounding box center [565, 135] width 69 height 17
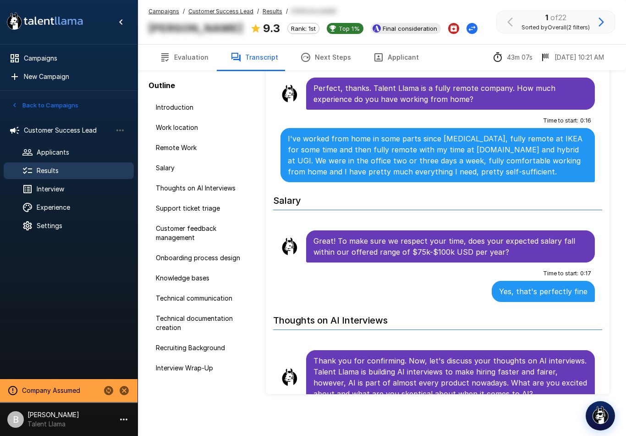
scroll to position [275, 0]
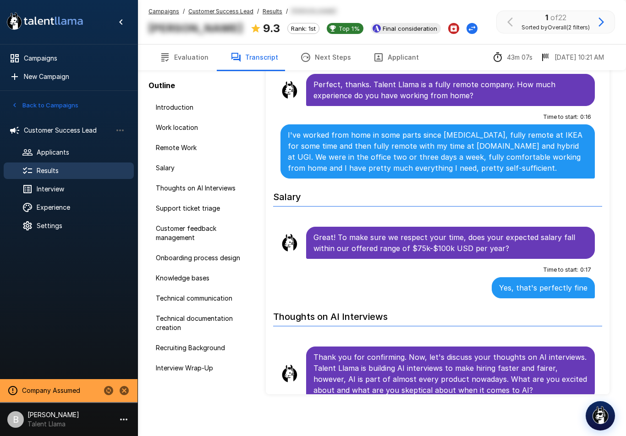
click at [270, 8] on u "Results" at bounding box center [273, 11] width 20 height 7
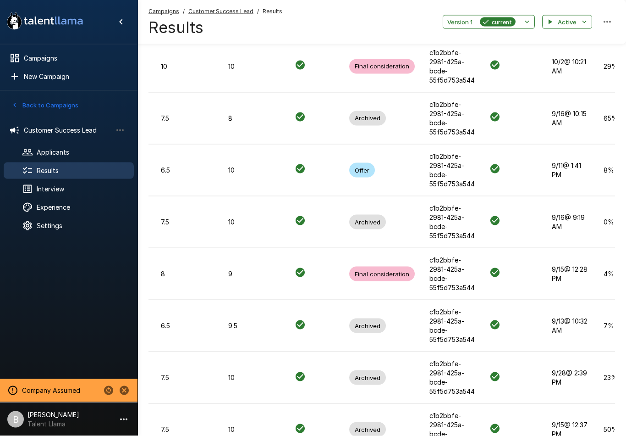
scroll to position [238, 0]
click at [84, 127] on span "Customer Success Lead" at bounding box center [68, 130] width 88 height 9
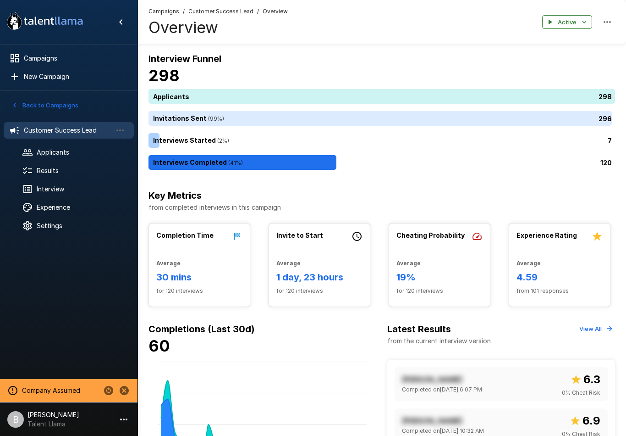
click at [98, 432] on li "B [PERSON_NAME] Talent Llama" at bounding box center [69, 417] width 138 height 29
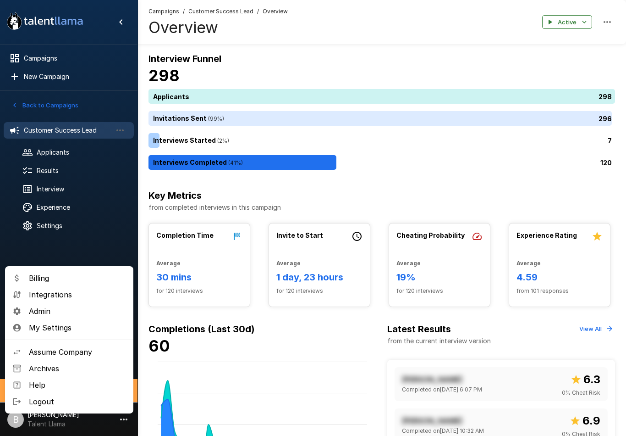
click at [83, 292] on span "Integrations" at bounding box center [77, 294] width 97 height 11
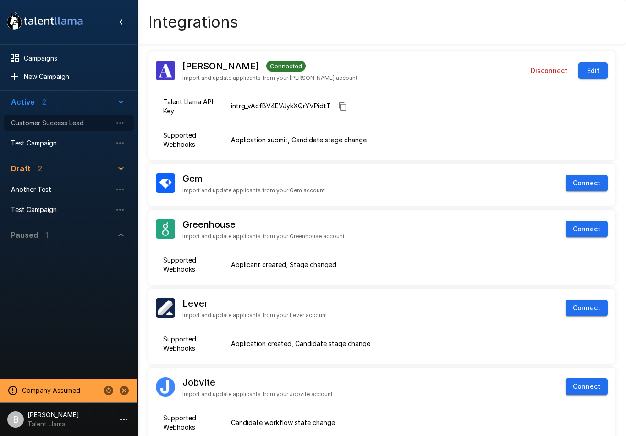
click at [31, 121] on span "Customer Success Lead" at bounding box center [61, 122] width 101 height 9
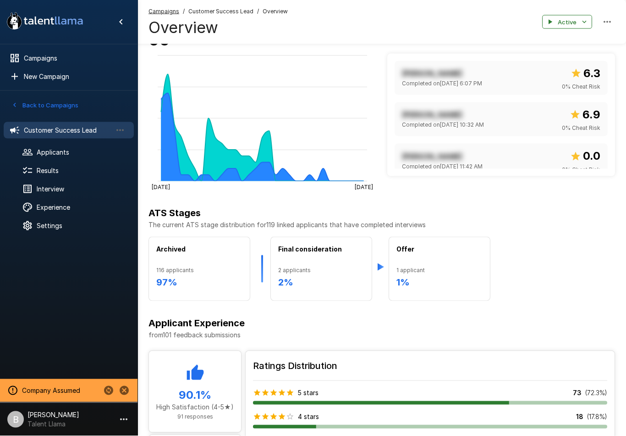
scroll to position [306, 0]
click at [67, 169] on span "Results" at bounding box center [82, 170] width 90 height 9
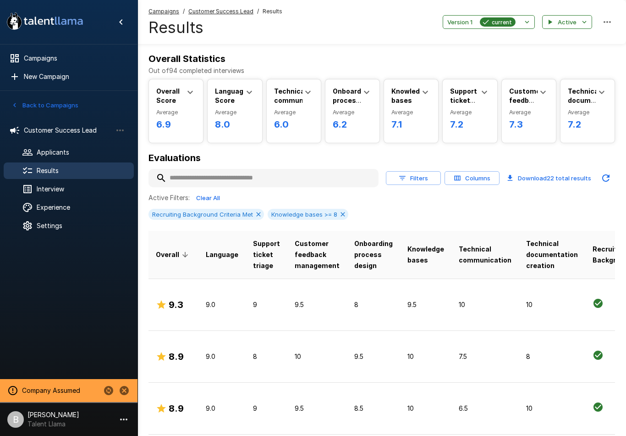
click at [221, 355] on p "9.0" at bounding box center [222, 356] width 33 height 9
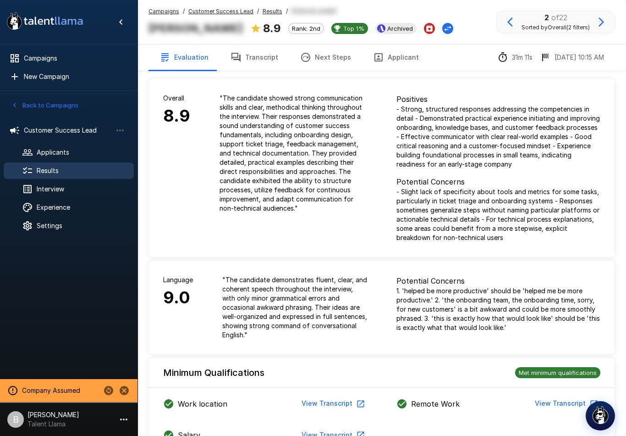
click at [443, 27] on icon "Change Stage" at bounding box center [447, 28] width 9 height 9
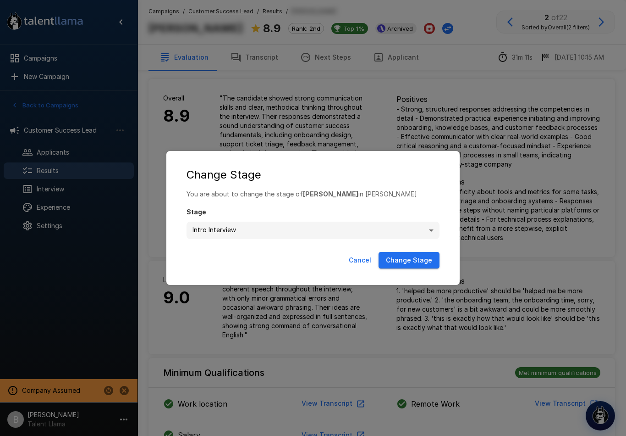
click at [474, 101] on div "**********" at bounding box center [313, 218] width 626 height 436
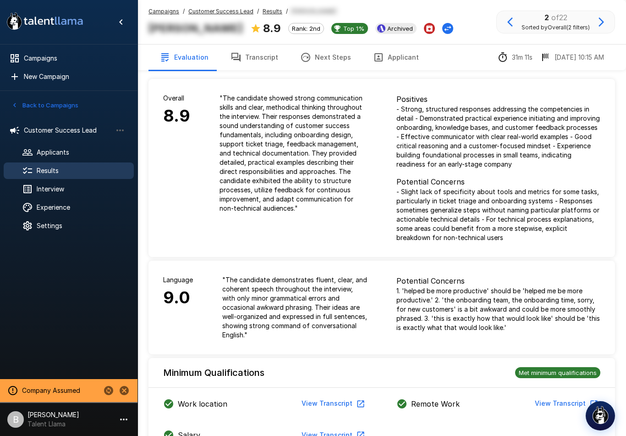
click at [79, 428] on li "B [PERSON_NAME] Talent Llama" at bounding box center [69, 417] width 138 height 29
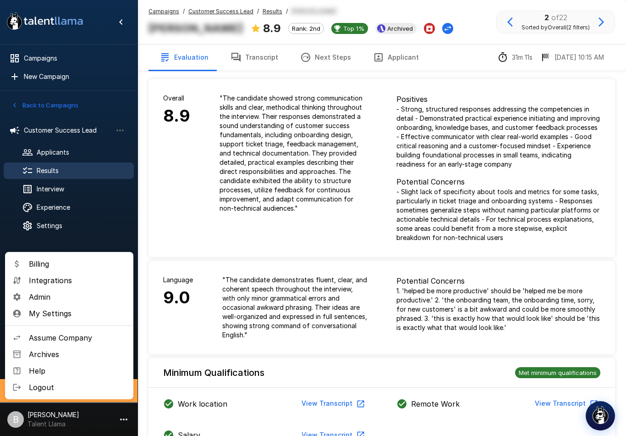
click at [68, 300] on span "Admin" at bounding box center [77, 296] width 97 height 11
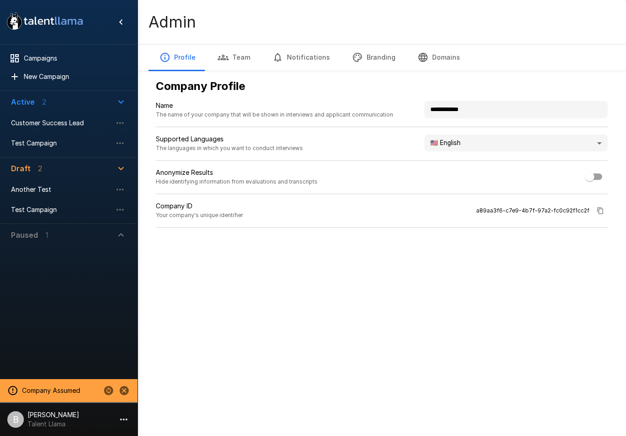
click at [372, 56] on button "Branding" at bounding box center [374, 57] width 66 height 26
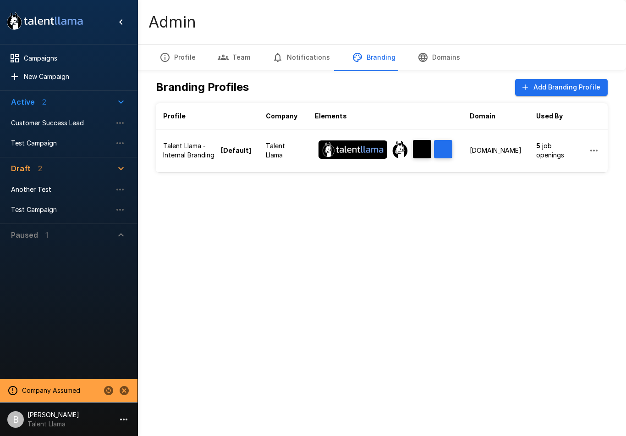
click at [38, 120] on span "Customer Success Lead" at bounding box center [61, 122] width 101 height 9
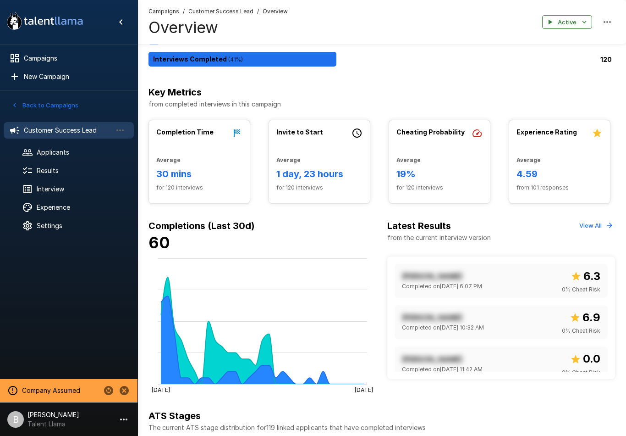
click at [39, 174] on span "Results" at bounding box center [82, 170] width 90 height 9
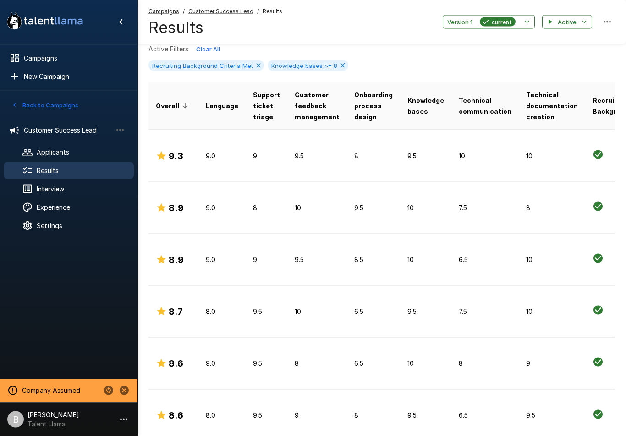
scroll to position [148, 0]
click at [181, 220] on td "8.9" at bounding box center [174, 208] width 50 height 52
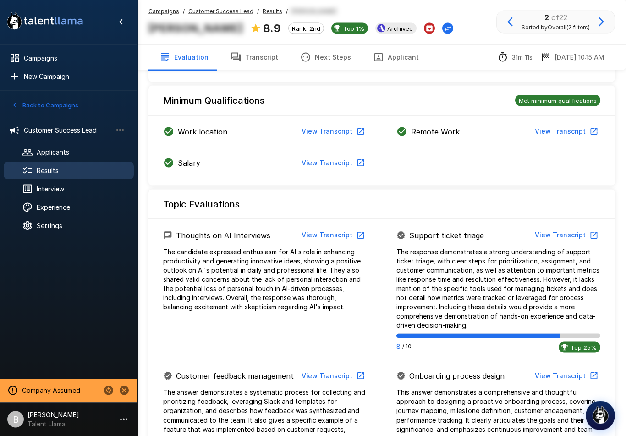
scroll to position [272, 0]
click at [443, 28] on icon "Change Stage" at bounding box center [447, 28] width 9 height 9
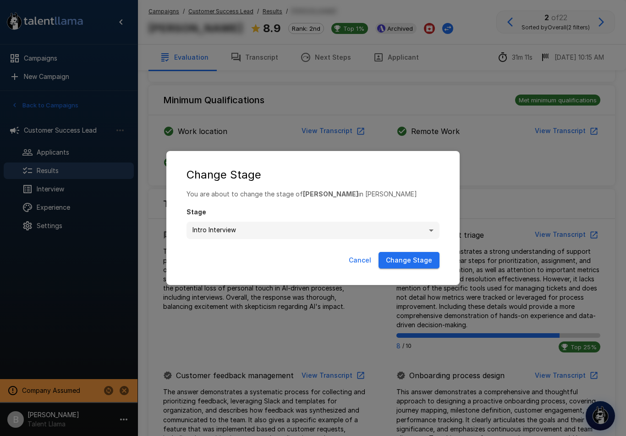
click at [281, 95] on div "**********" at bounding box center [313, 218] width 626 height 436
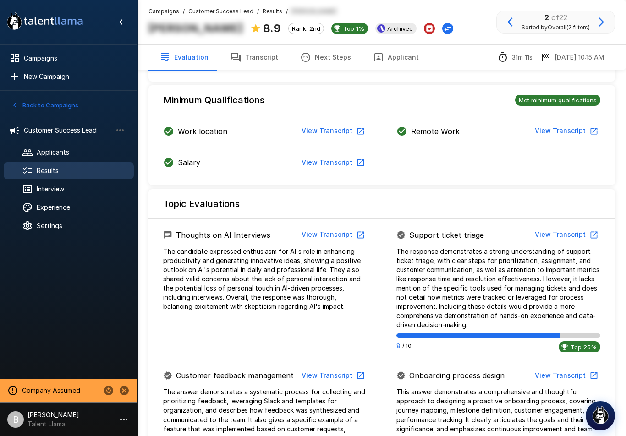
click at [50, 152] on span "Applicants" at bounding box center [82, 152] width 90 height 9
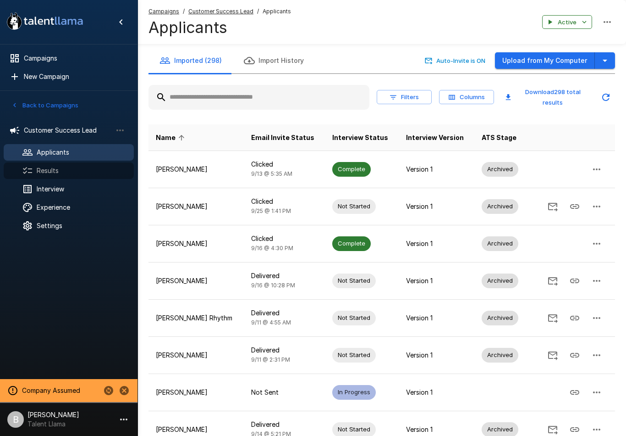
click at [38, 169] on span "Results" at bounding box center [82, 170] width 90 height 9
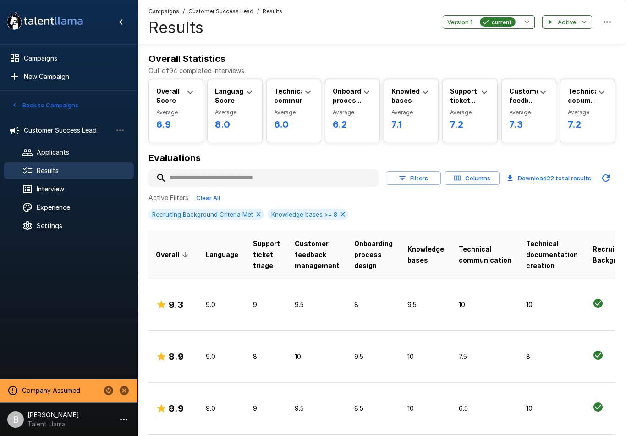
click at [54, 189] on span "Interview" at bounding box center [82, 188] width 90 height 9
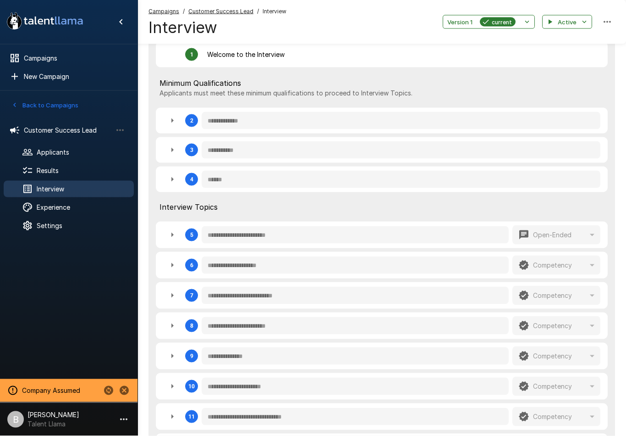
scroll to position [212, 0]
click at [171, 120] on icon "button" at bounding box center [172, 120] width 11 height 11
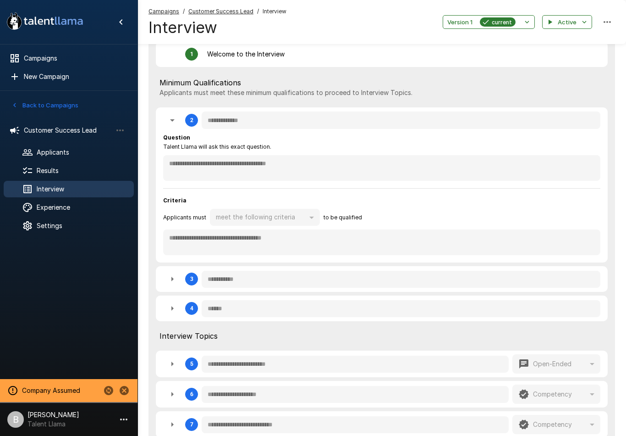
click at [166, 120] on button "button" at bounding box center [172, 120] width 18 height 18
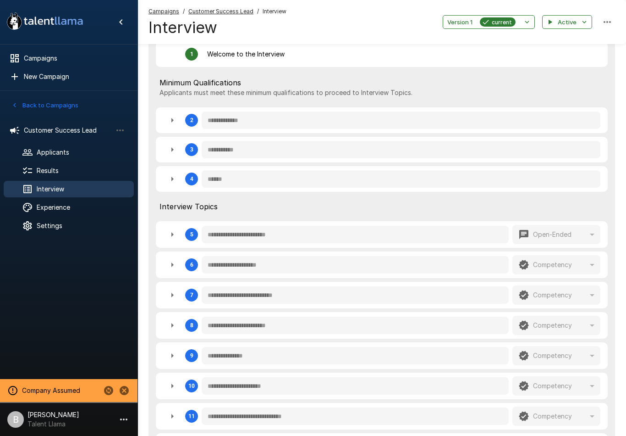
click at [164, 178] on button "button" at bounding box center [172, 179] width 18 height 18
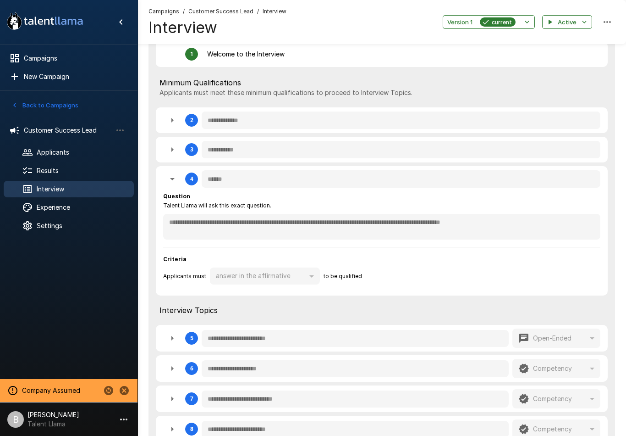
click at [169, 173] on icon "button" at bounding box center [172, 178] width 11 height 11
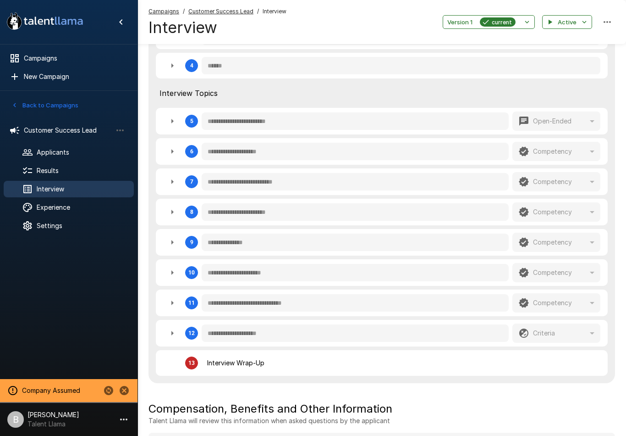
scroll to position [327, 0]
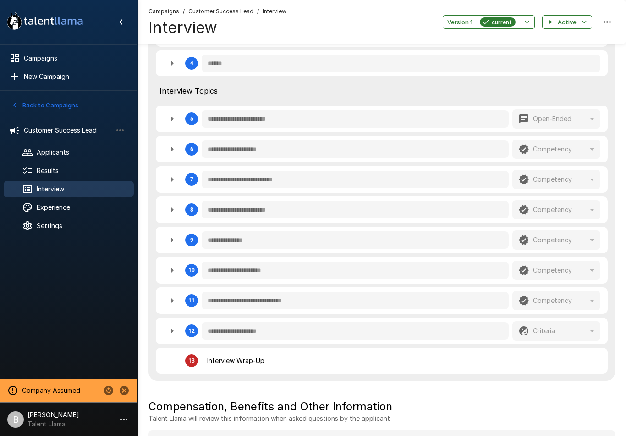
click at [164, 125] on div "5" at bounding box center [180, 119] width 35 height 18
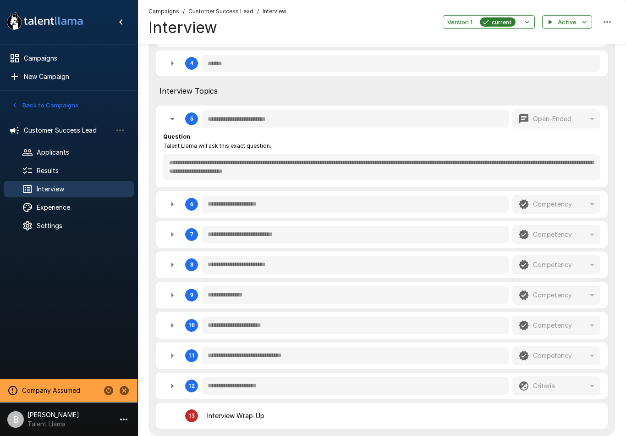
click at [175, 119] on icon "button" at bounding box center [172, 118] width 11 height 11
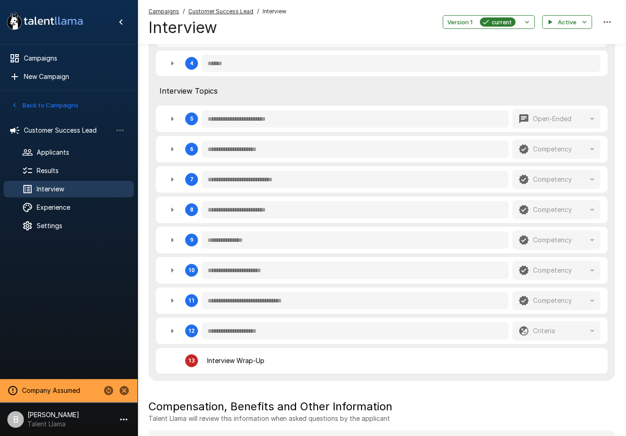
click at [173, 151] on icon "button" at bounding box center [172, 149] width 11 height 11
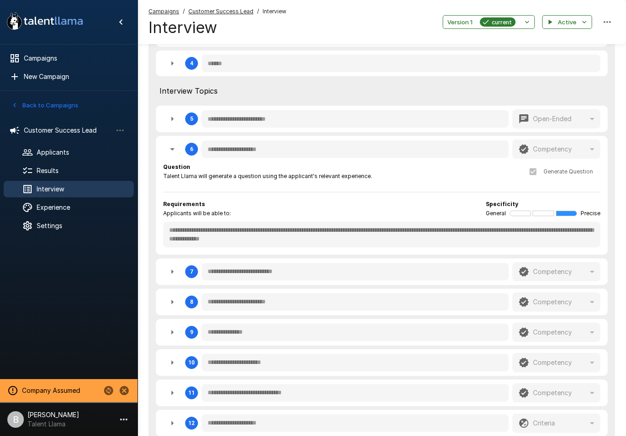
click at [172, 141] on button "button" at bounding box center [172, 149] width 18 height 18
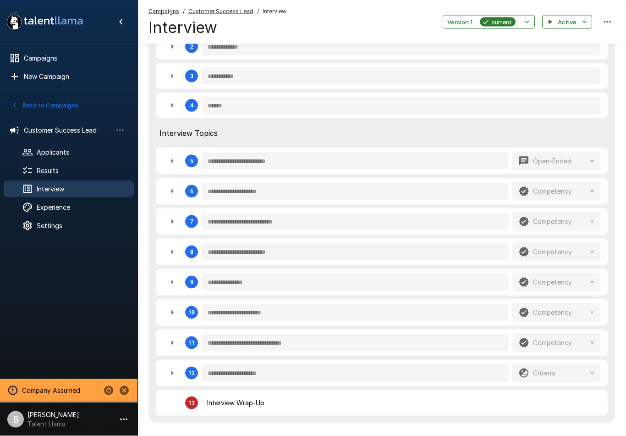
scroll to position [285, 0]
click at [66, 172] on span "Results" at bounding box center [82, 170] width 90 height 9
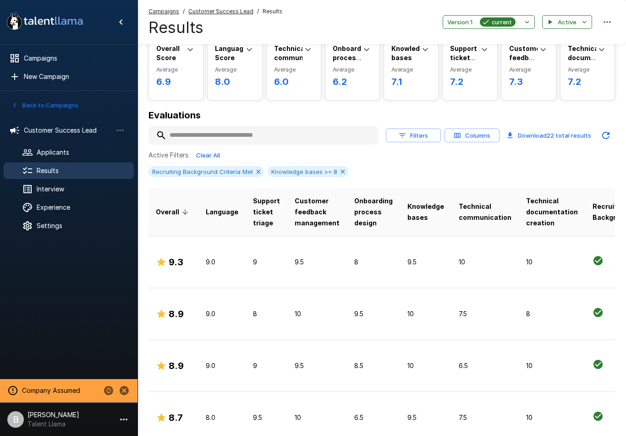
scroll to position [56, 0]
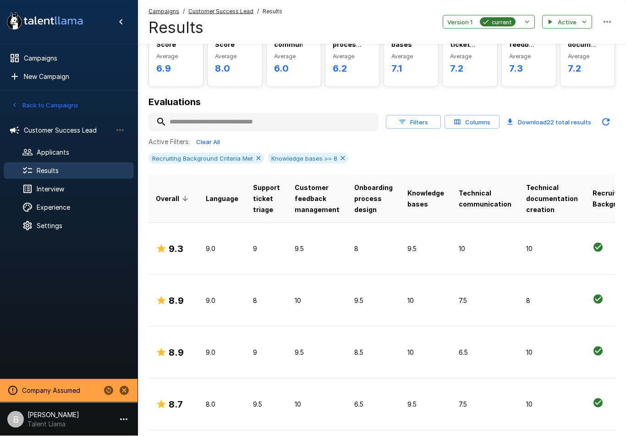
click at [322, 260] on td "9.5" at bounding box center [318, 248] width 60 height 52
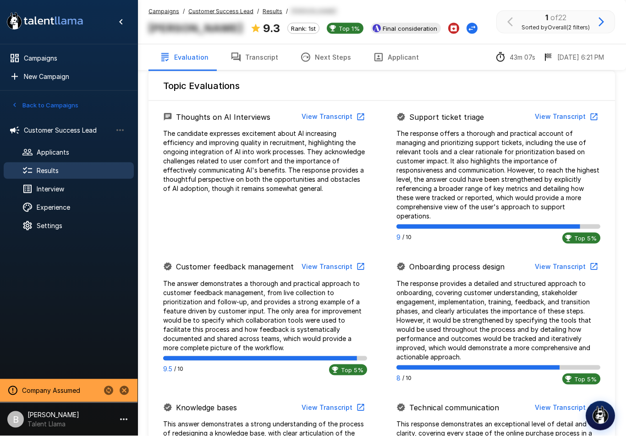
scroll to position [431, 0]
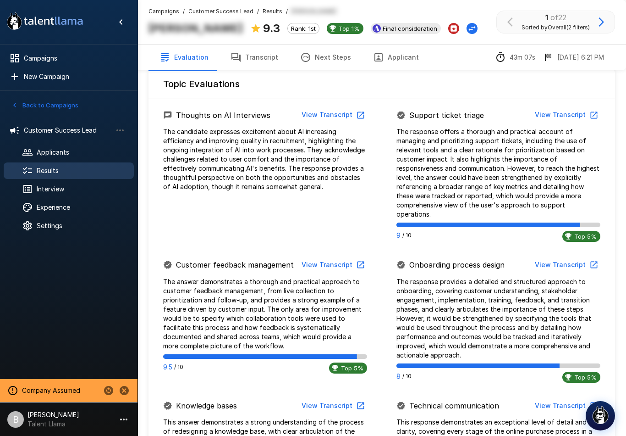
click at [556, 111] on button "View Transcript" at bounding box center [565, 114] width 69 height 17
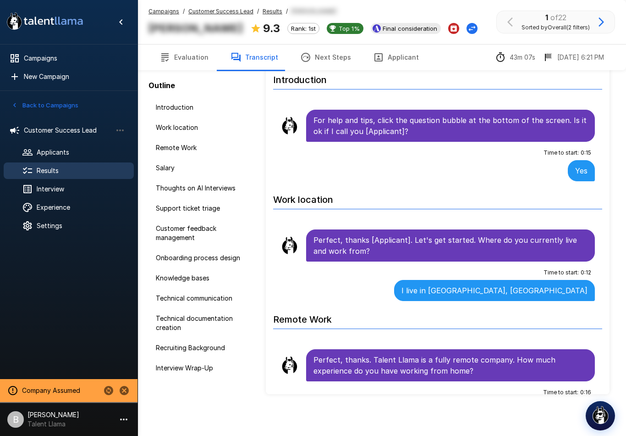
click at [181, 271] on div "Knowledge bases" at bounding box center [202, 278] width 106 height 17
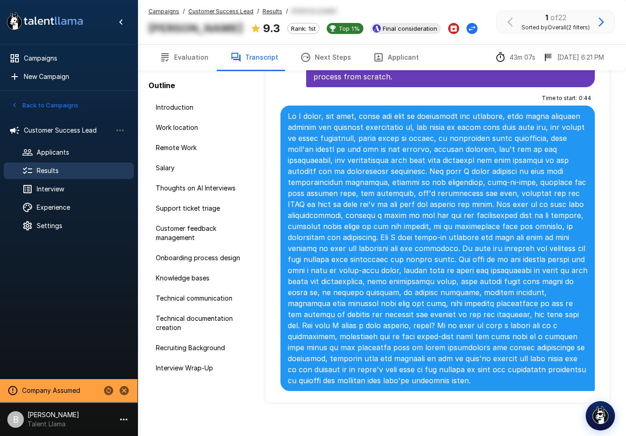
scroll to position [32, 0]
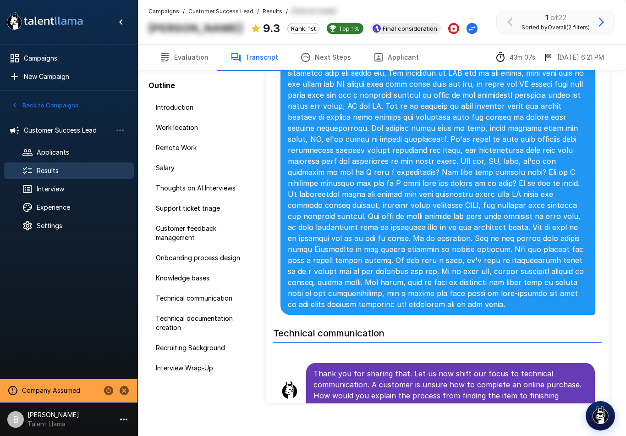
scroll to position [3218, 0]
click at [52, 208] on span "Experience" at bounding box center [82, 207] width 90 height 9
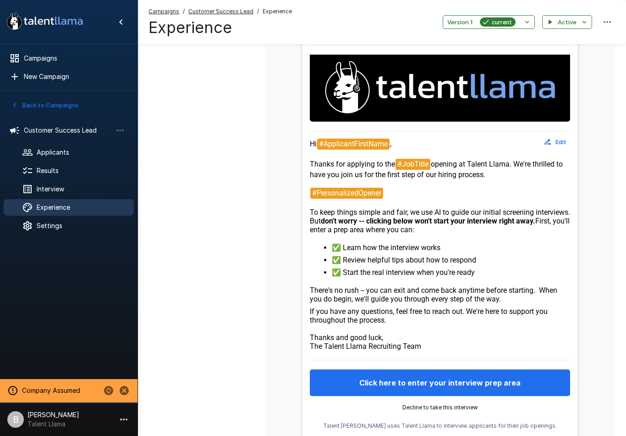
scroll to position [172, 0]
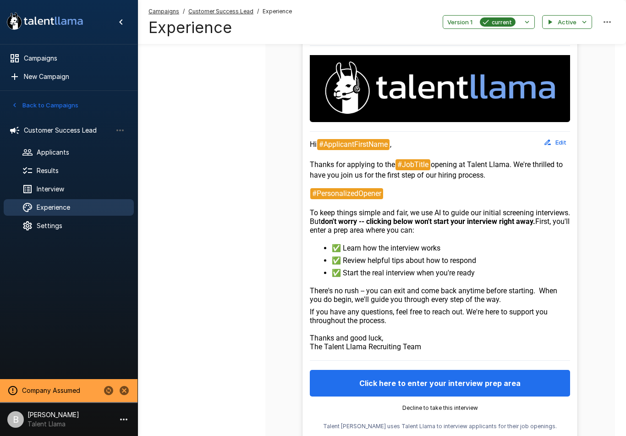
click at [55, 419] on p "[PERSON_NAME]" at bounding box center [54, 414] width 52 height 9
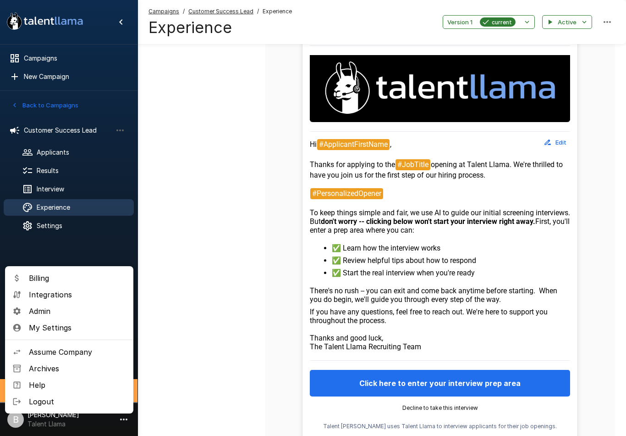
click at [55, 296] on span "Integrations" at bounding box center [77, 294] width 97 height 11
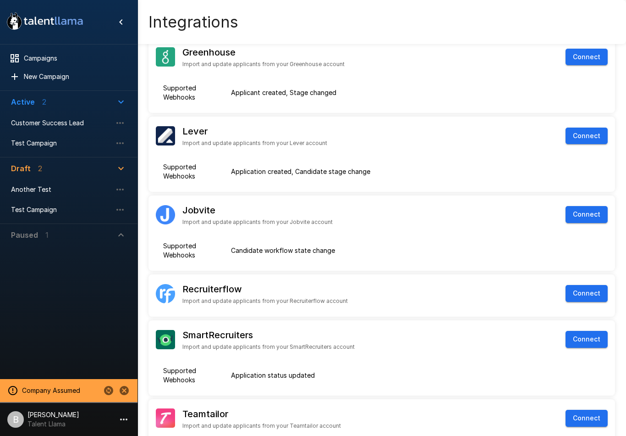
click at [35, 122] on span "Customer Success Lead" at bounding box center [61, 122] width 101 height 9
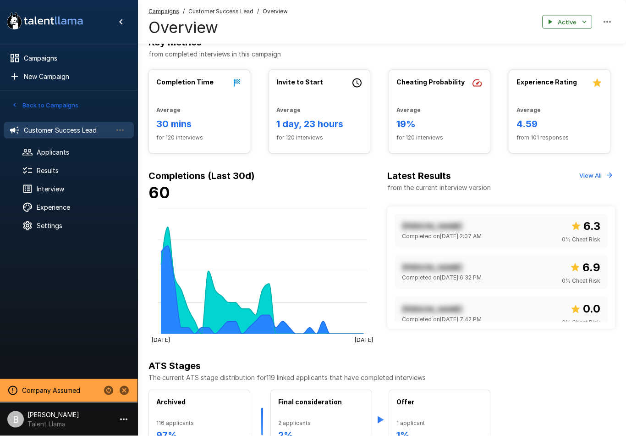
scroll to position [154, 0]
click at [44, 172] on span "Results" at bounding box center [82, 170] width 90 height 9
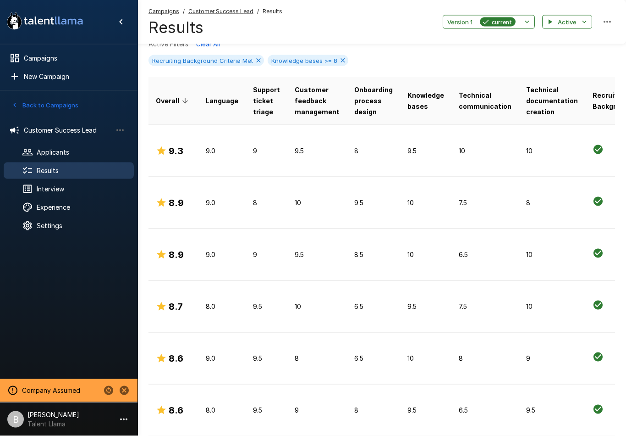
scroll to position [154, 0]
click at [228, 255] on p "9.0" at bounding box center [222, 253] width 33 height 9
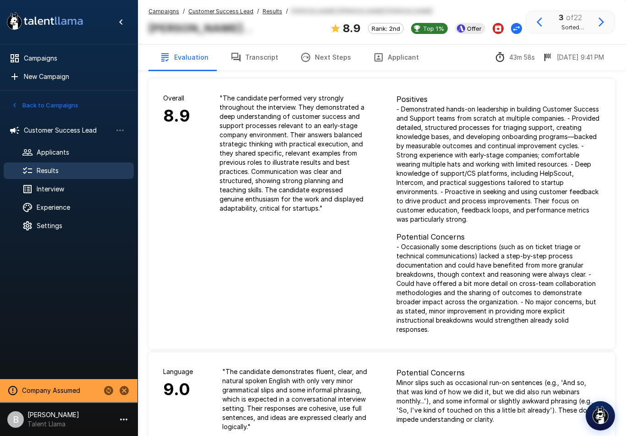
click at [512, 26] on icon "Change Stage" at bounding box center [516, 28] width 9 height 9
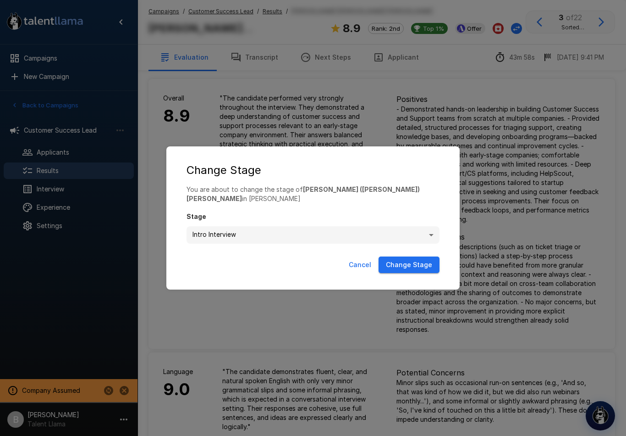
click at [534, 161] on div "**********" at bounding box center [313, 218] width 626 height 436
